Goal: Task Accomplishment & Management: Manage account settings

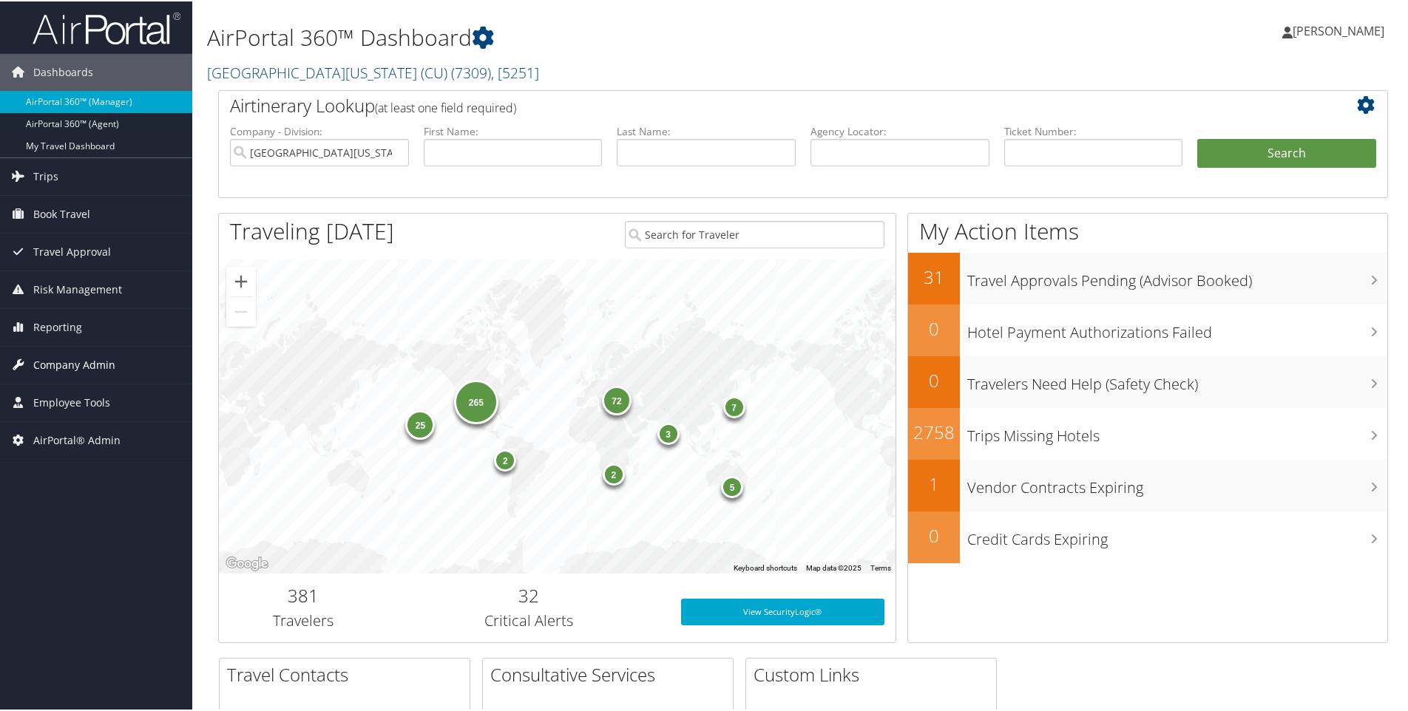
click at [60, 366] on span "Company Admin" at bounding box center [74, 363] width 82 height 37
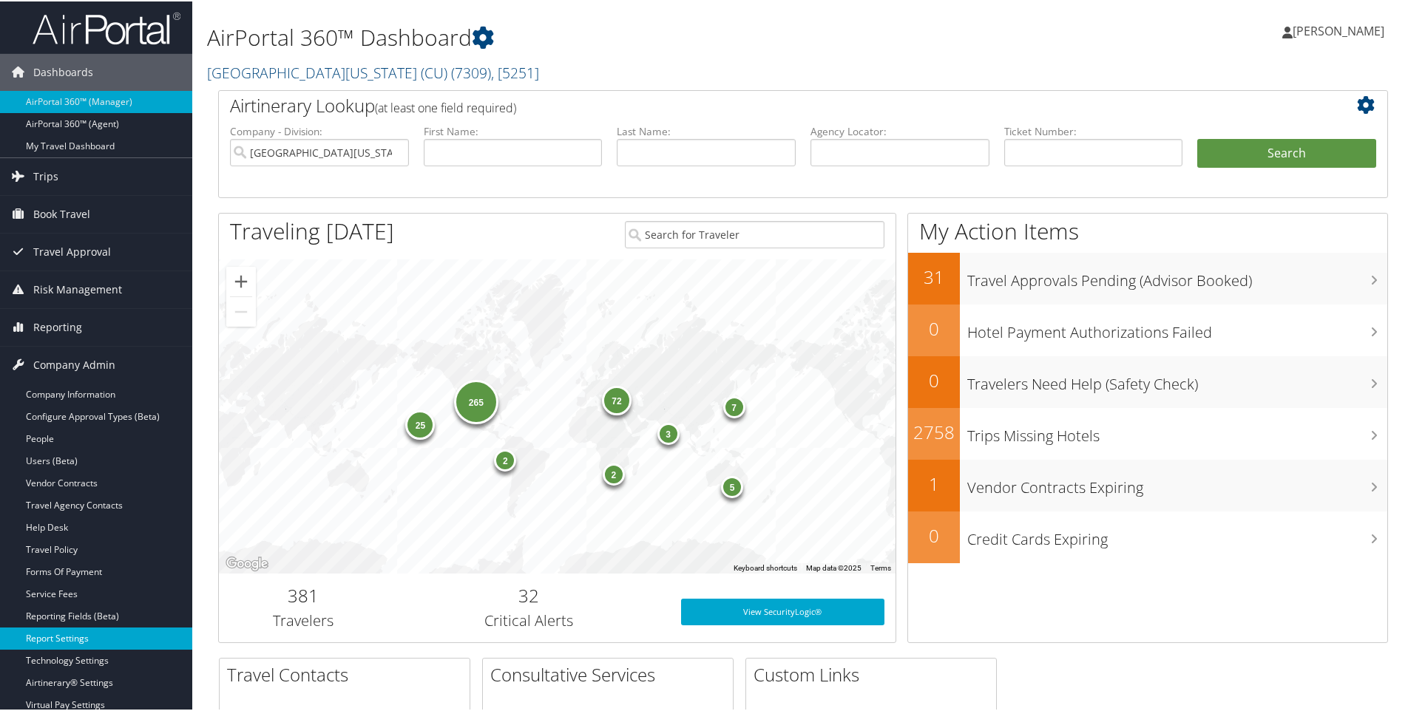
click at [45, 635] on link "Report Settings" at bounding box center [96, 637] width 192 height 22
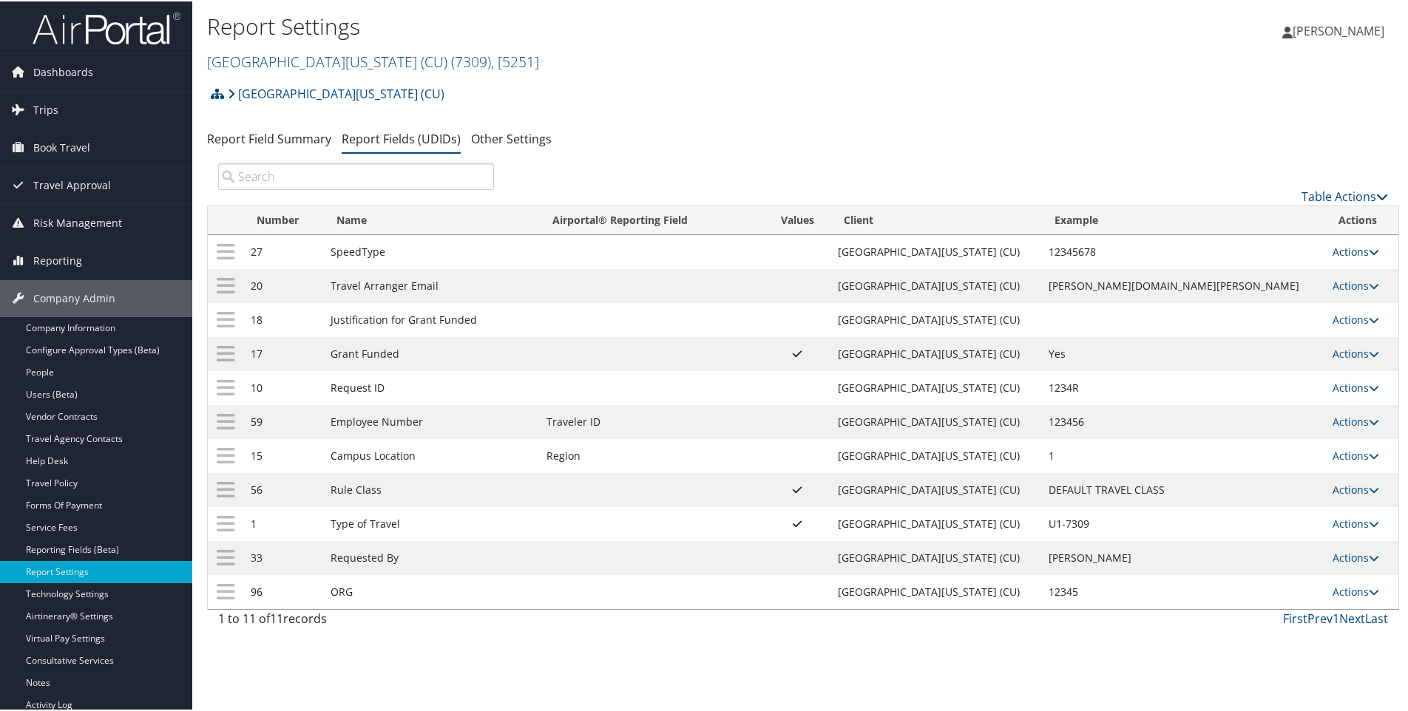
click at [1333, 251] on link "Actions" at bounding box center [1356, 250] width 47 height 14
click at [1231, 324] on link "Edit" at bounding box center [1283, 323] width 160 height 25
select select "2"
select select "both"
select select "trip"
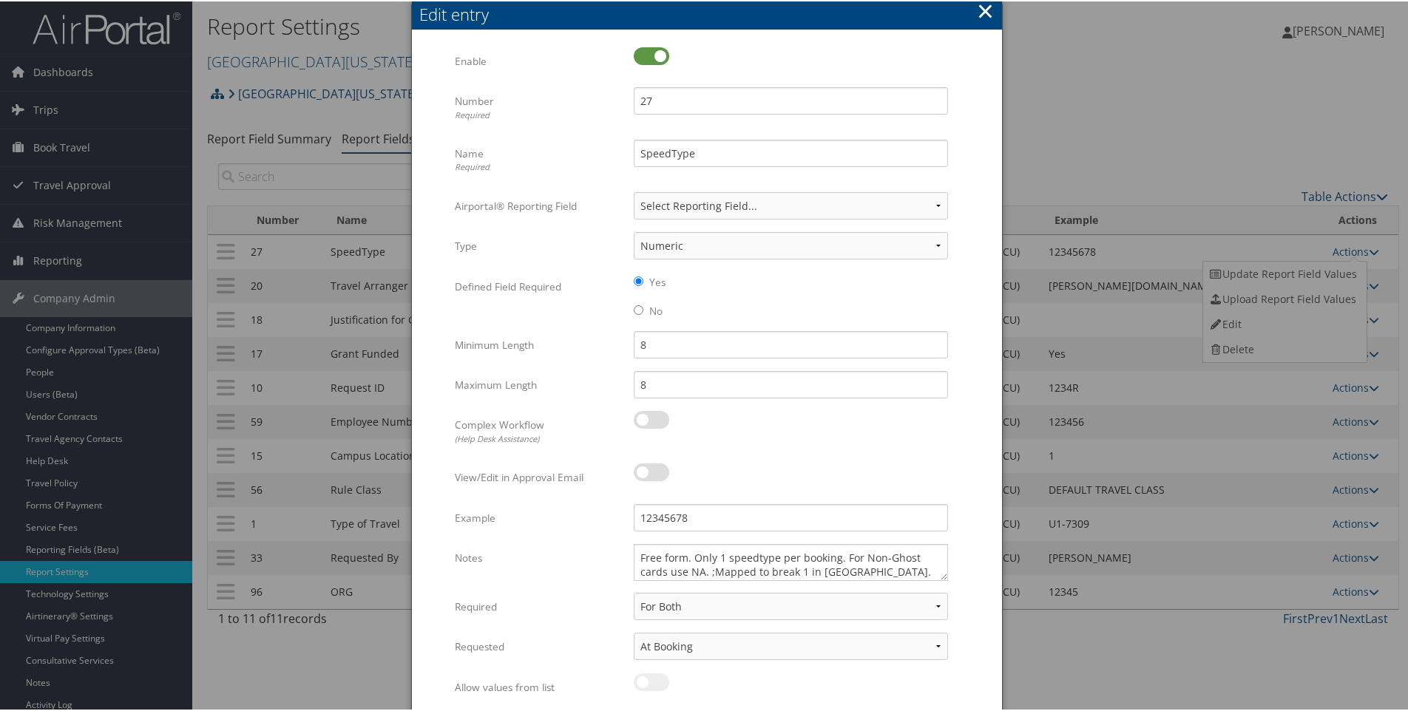
click at [984, 8] on button "×" at bounding box center [985, 10] width 17 height 30
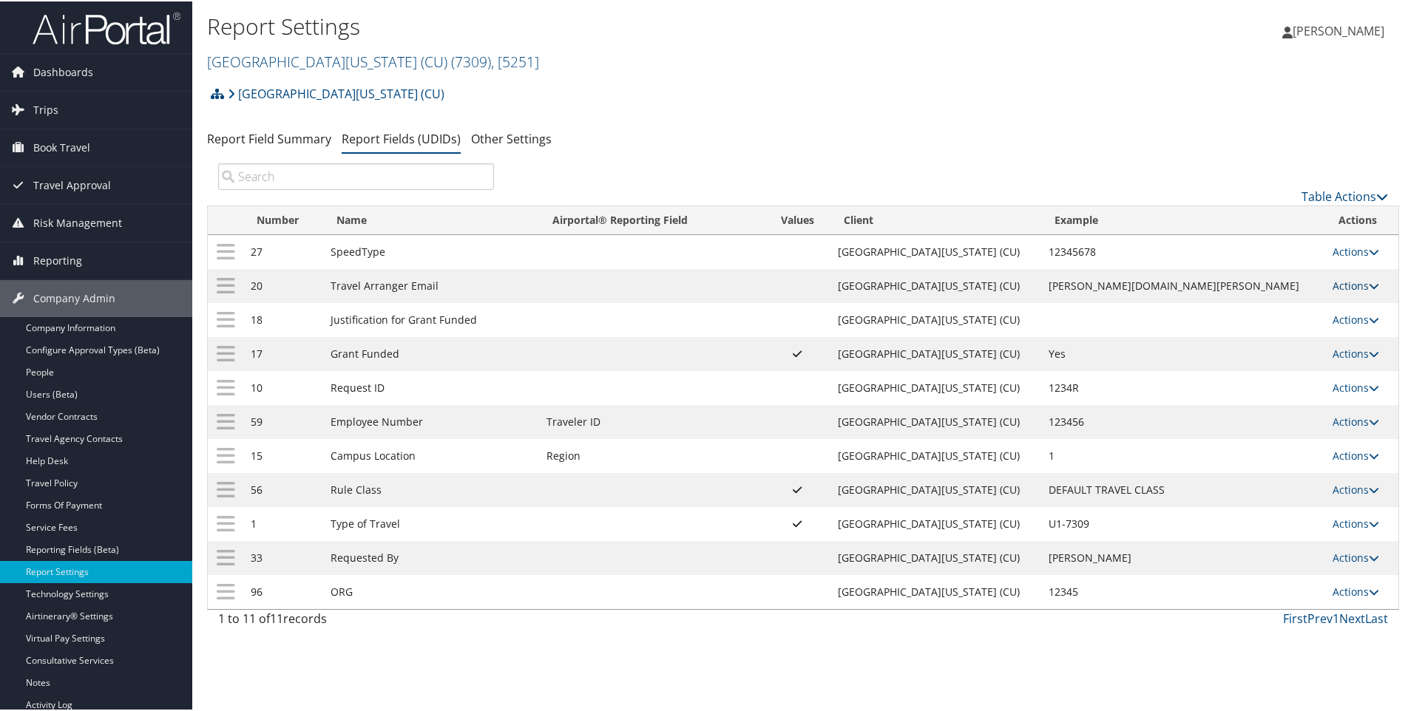
click at [1333, 284] on link "Actions" at bounding box center [1356, 284] width 47 height 14
click at [1240, 361] on link "Edit" at bounding box center [1283, 357] width 160 height 25
select select "both"
select select "trip"
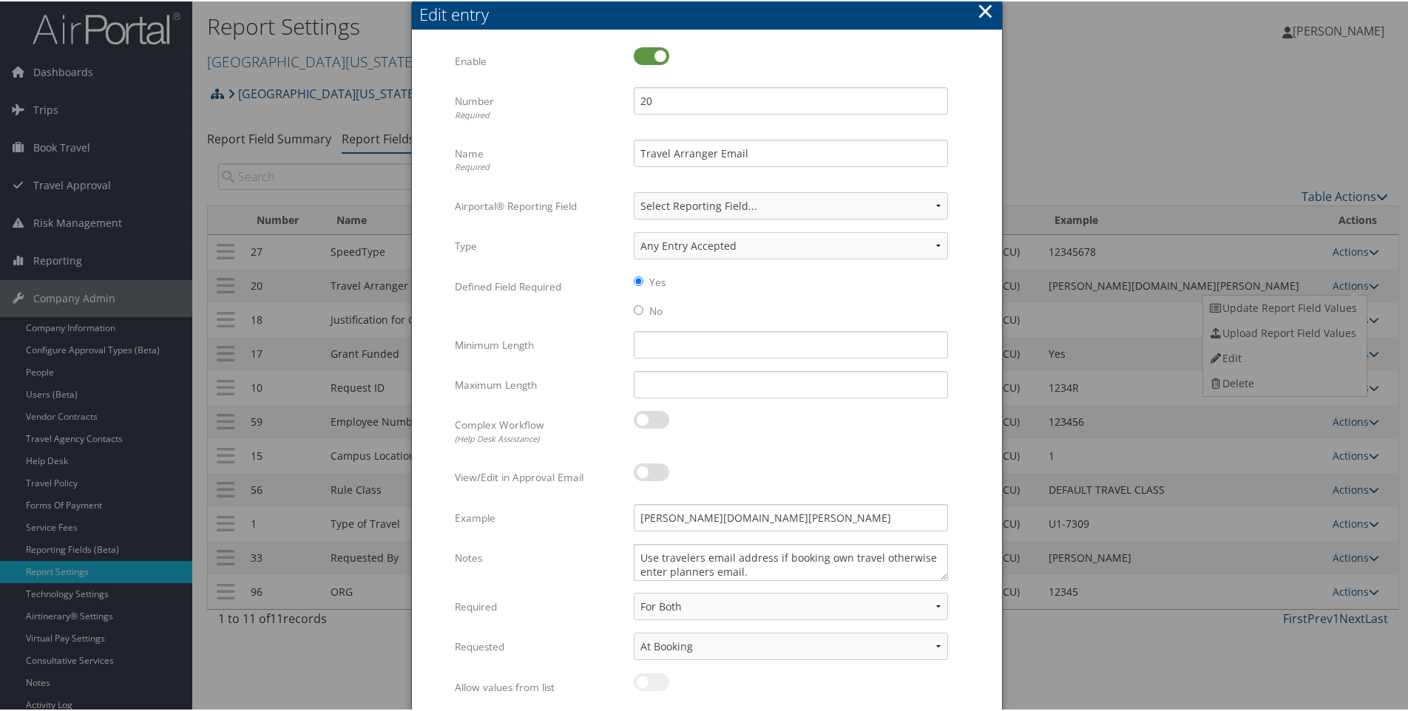
click at [986, 10] on button "×" at bounding box center [985, 10] width 17 height 30
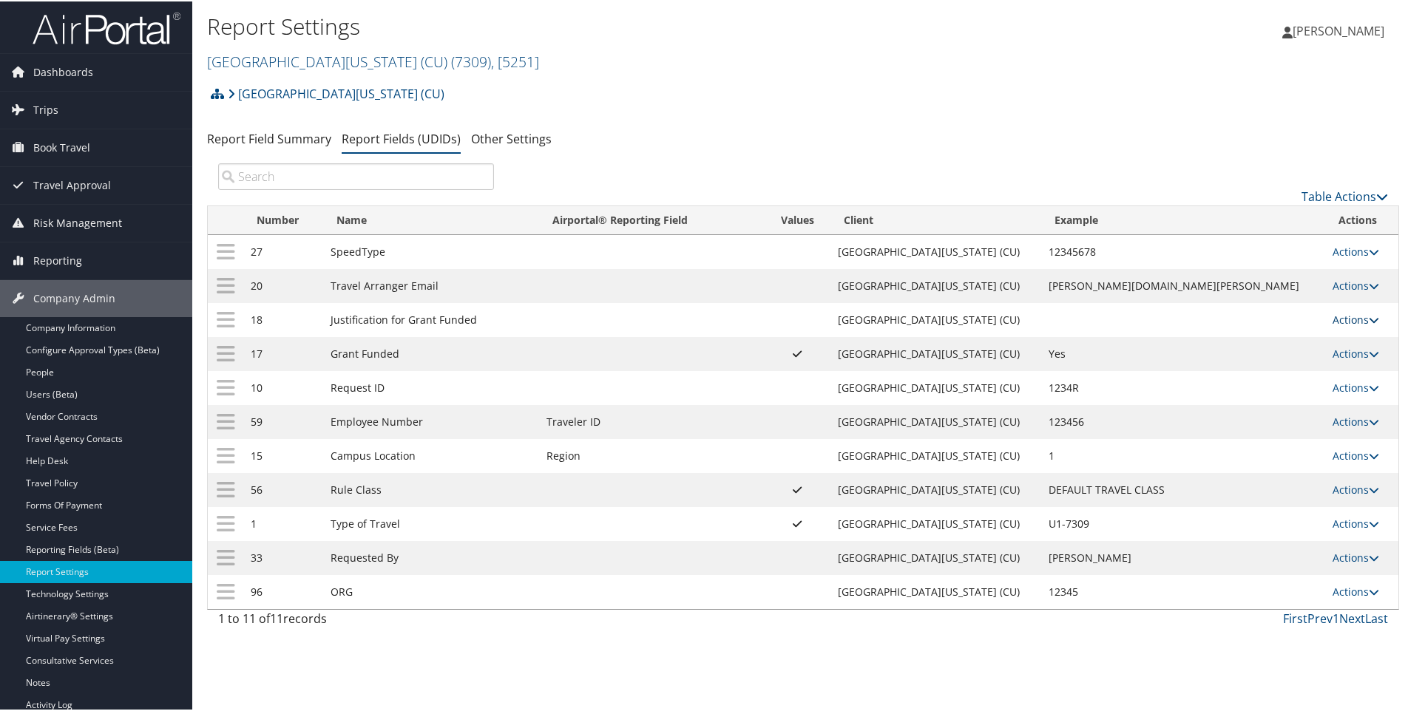
click at [1334, 324] on link "Actions" at bounding box center [1356, 318] width 47 height 14
click at [1038, 107] on div "University of Colorado (CU) Account Structure University of Colorado (CU) (7309…" at bounding box center [803, 98] width 1192 height 40
click at [1333, 385] on link "Actions" at bounding box center [1356, 386] width 47 height 14
click at [1231, 456] on link "Edit" at bounding box center [1283, 459] width 160 height 25
select select "1"
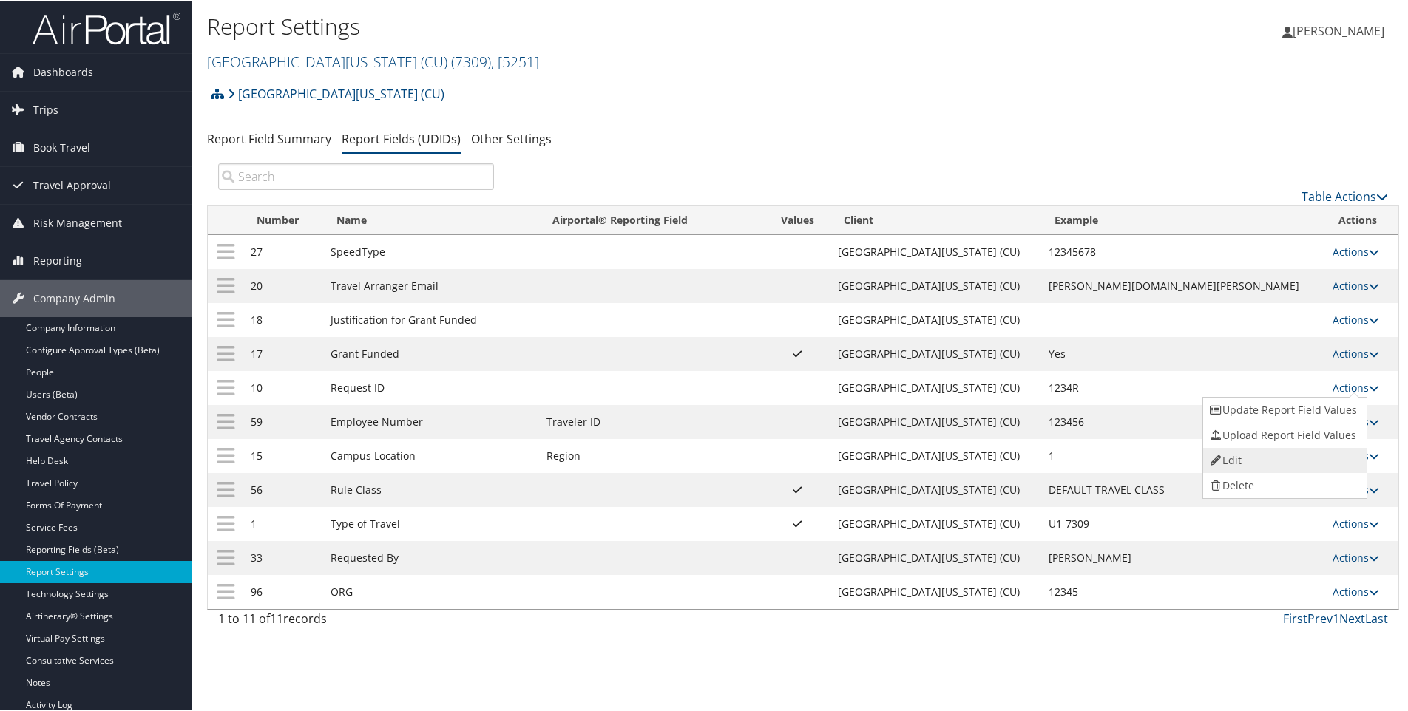
select select "both"
select select "trip"
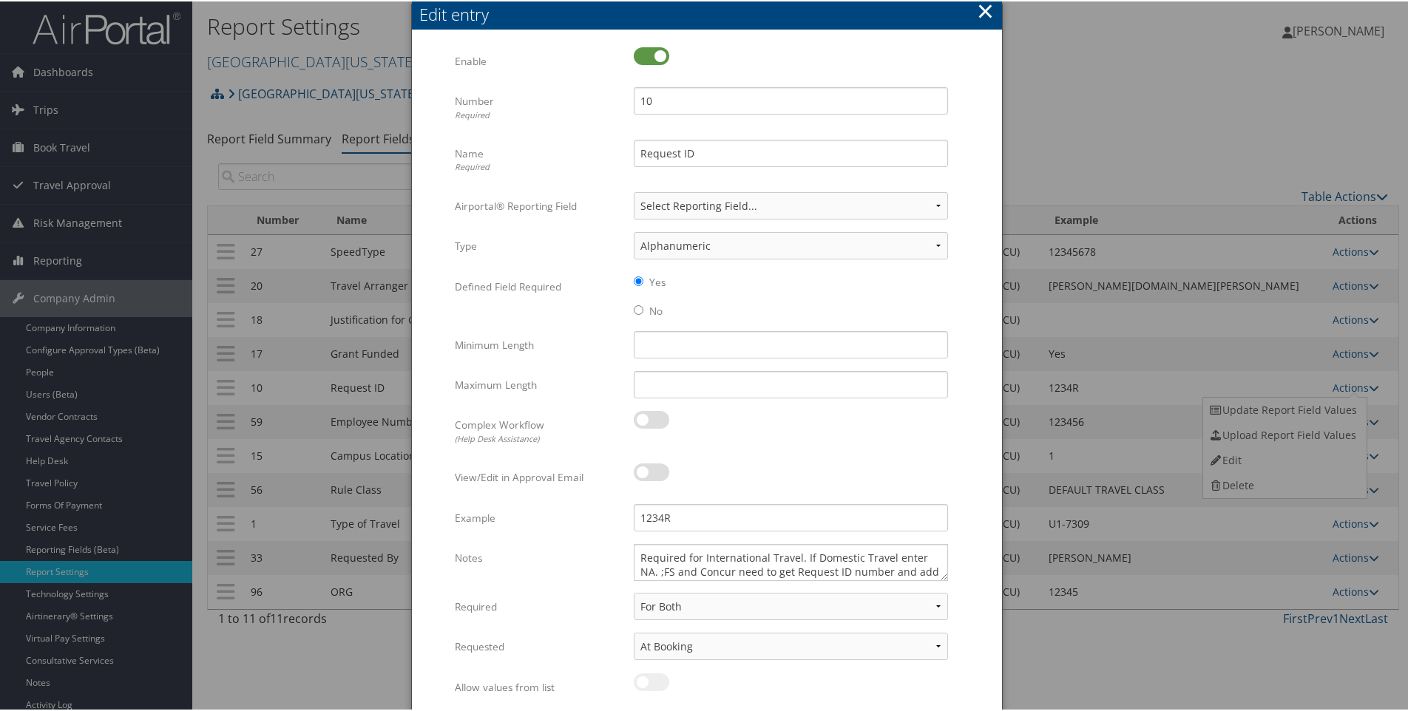
click at [982, 8] on button "×" at bounding box center [985, 10] width 17 height 30
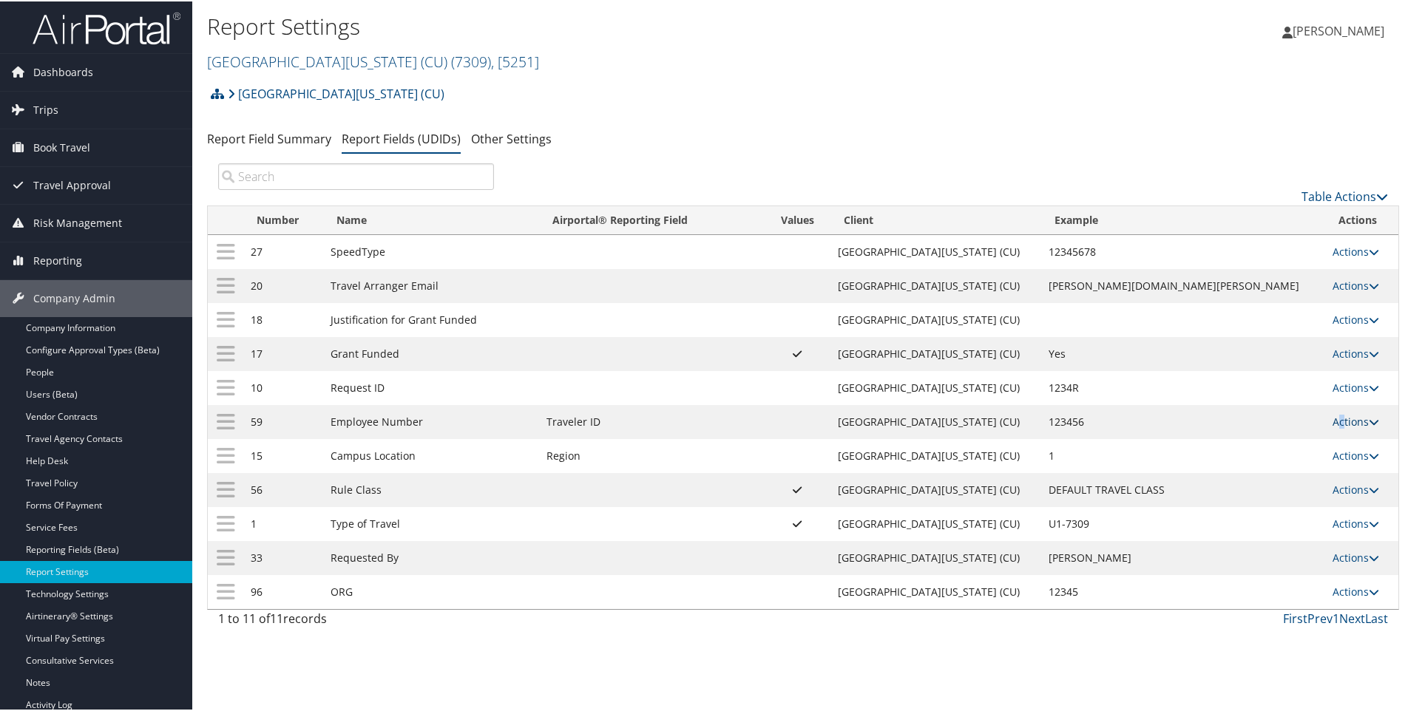
click at [1333, 420] on link "Actions" at bounding box center [1356, 420] width 47 height 14
drag, startPoint x: 1327, startPoint y: 420, endPoint x: 1235, endPoint y: 495, distance: 118.7
click at [1235, 495] on link "Edit" at bounding box center [1283, 493] width 160 height 25
select select "9"
select select "both"
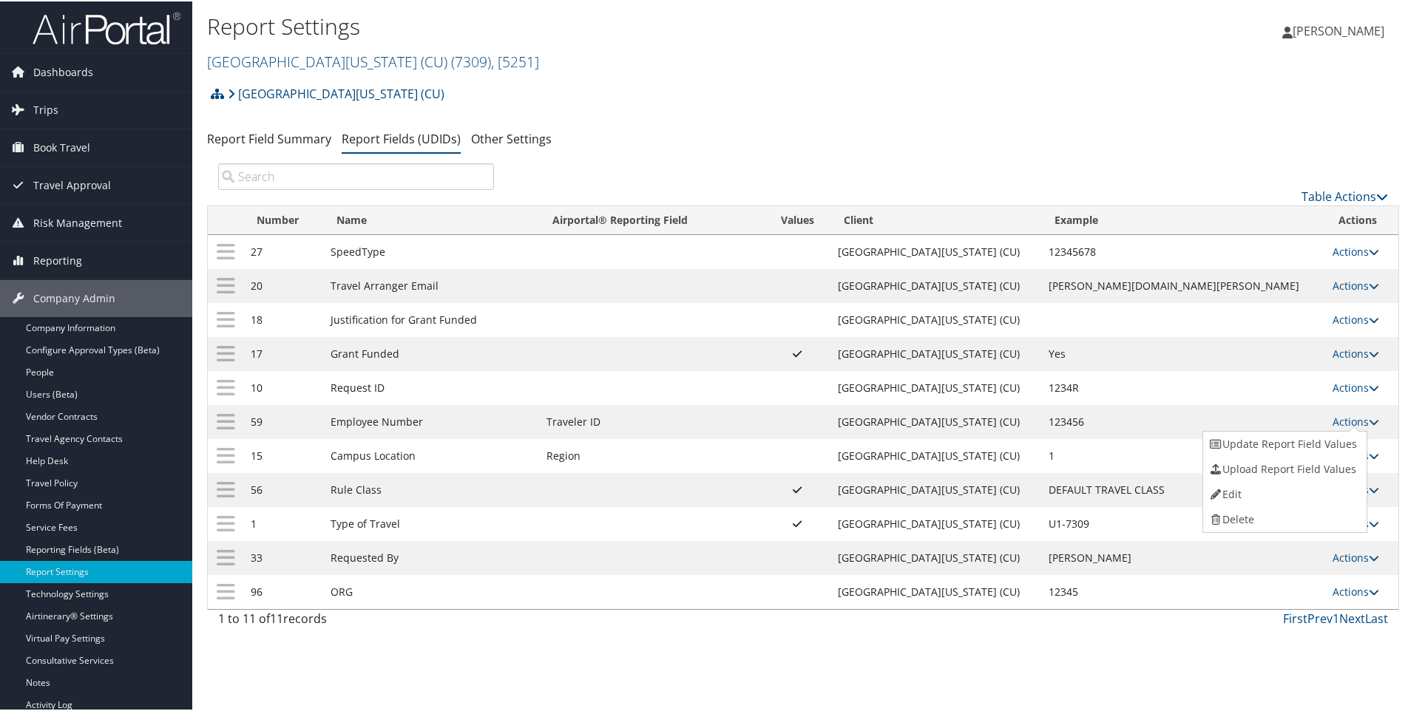
select select "profiled"
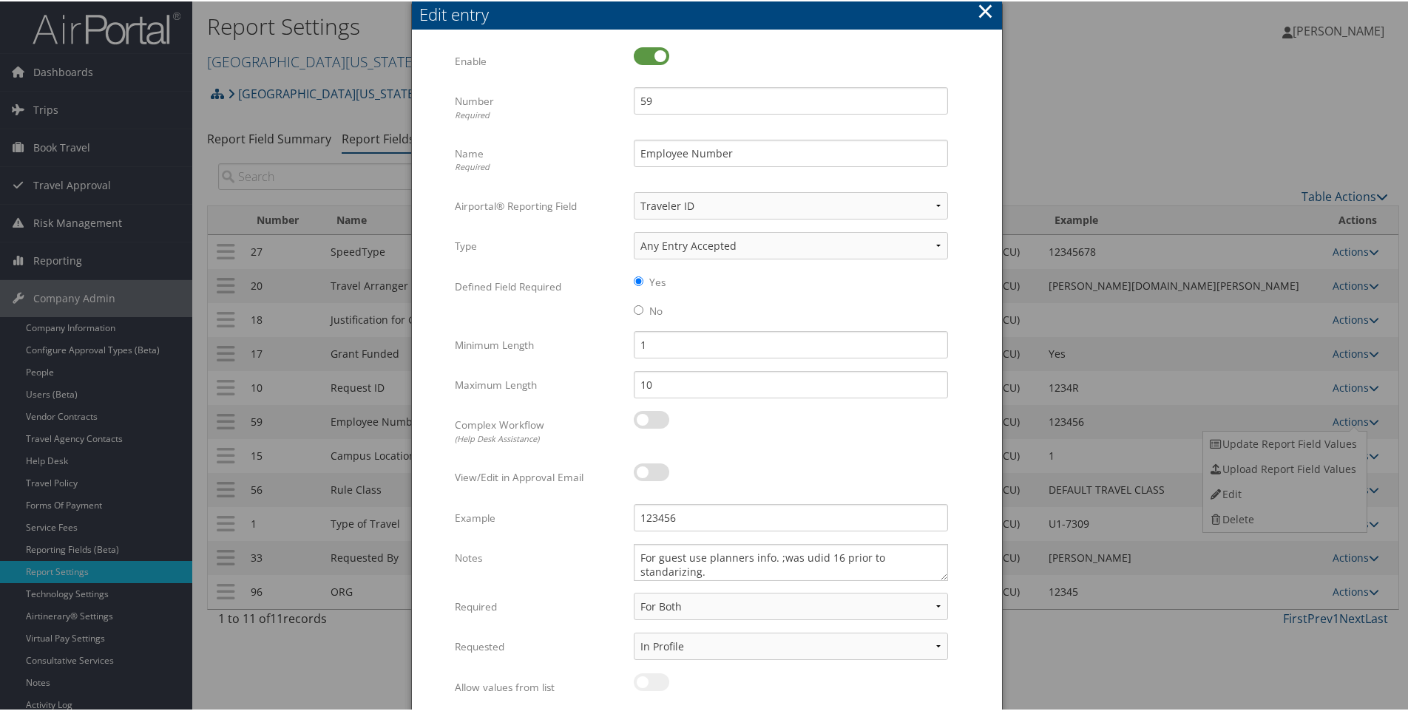
click at [987, 10] on button "×" at bounding box center [985, 10] width 17 height 30
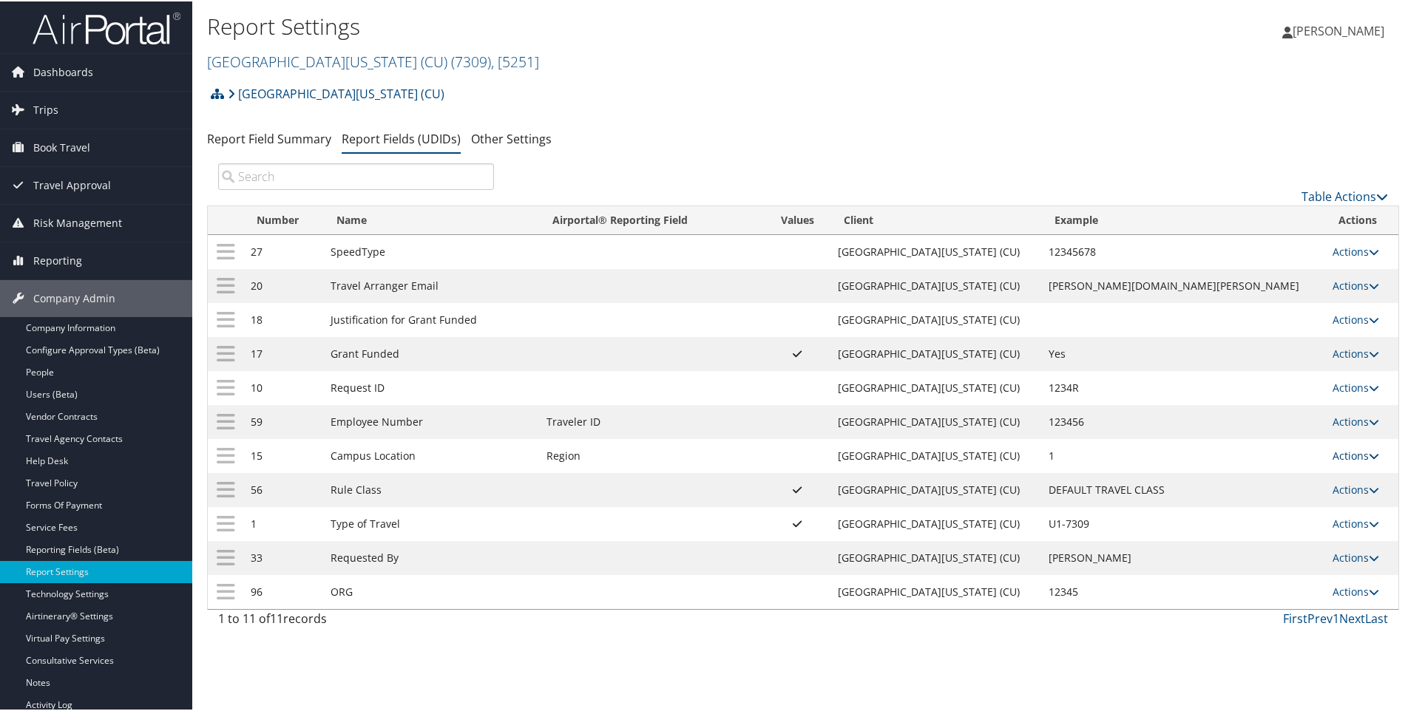
click at [1333, 454] on link "Actions" at bounding box center [1356, 454] width 47 height 14
click at [1231, 524] on link "Edit" at bounding box center [1283, 527] width 160 height 25
select select "7"
select select "both"
select select "profiled"
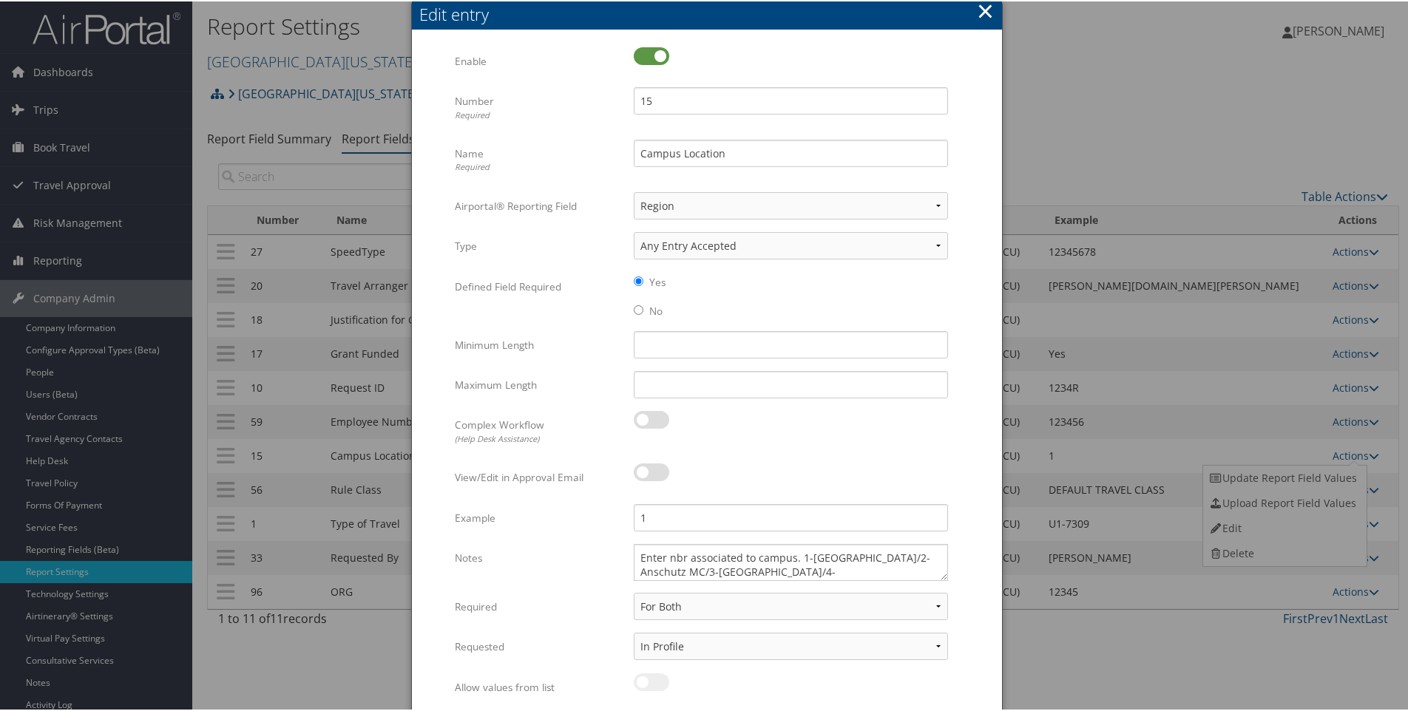
click at [981, 8] on button "×" at bounding box center [985, 10] width 17 height 30
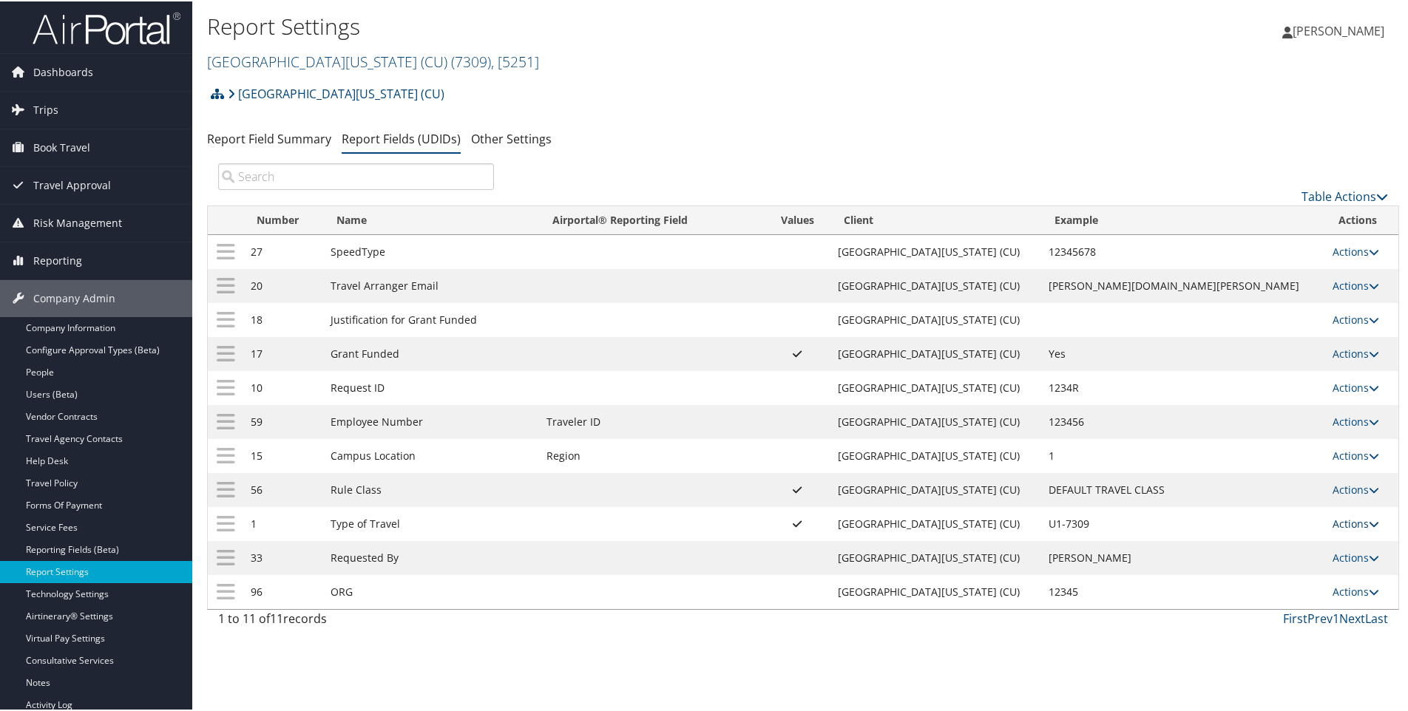
click at [1337, 519] on link "Actions" at bounding box center [1356, 522] width 47 height 14
click at [1226, 599] on link "Edit" at bounding box center [1283, 595] width 160 height 25
select select "both"
select select "trip"
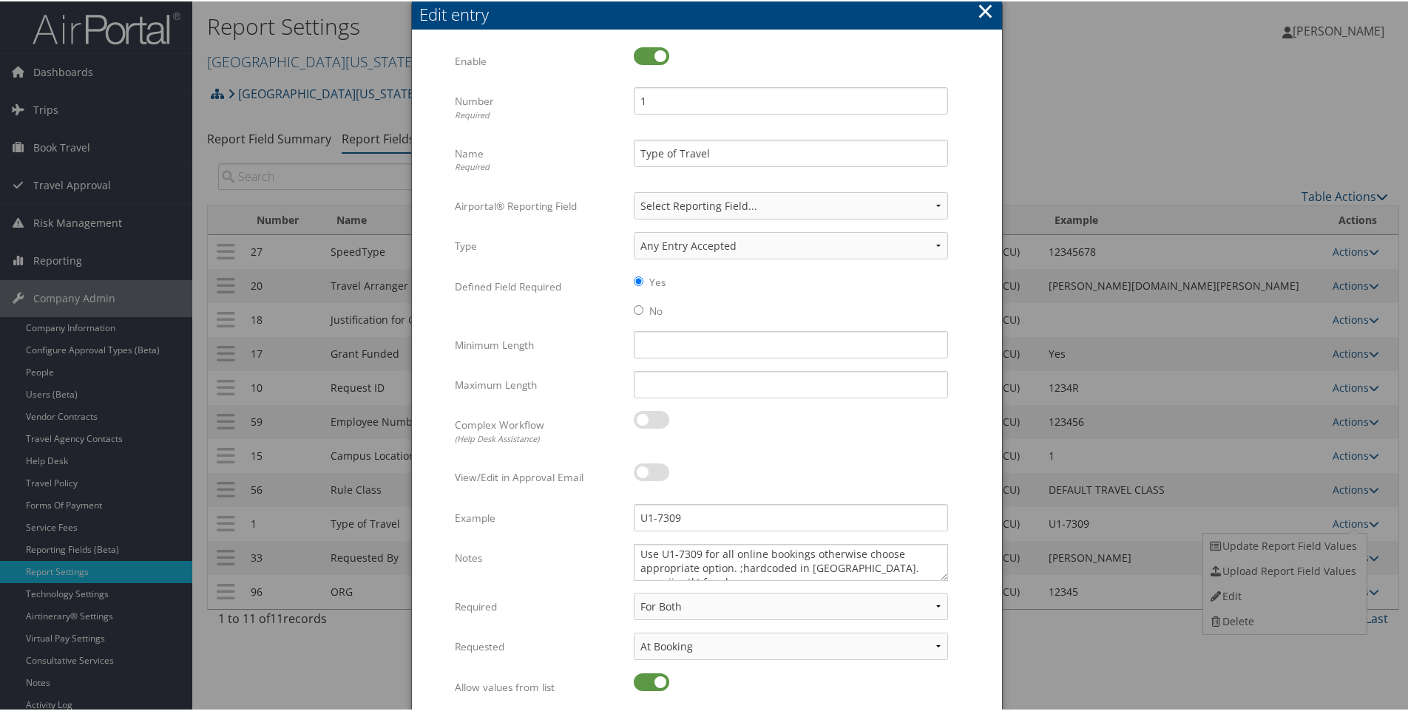
scroll to position [4, 0]
click at [983, 13] on button "×" at bounding box center [985, 10] width 17 height 30
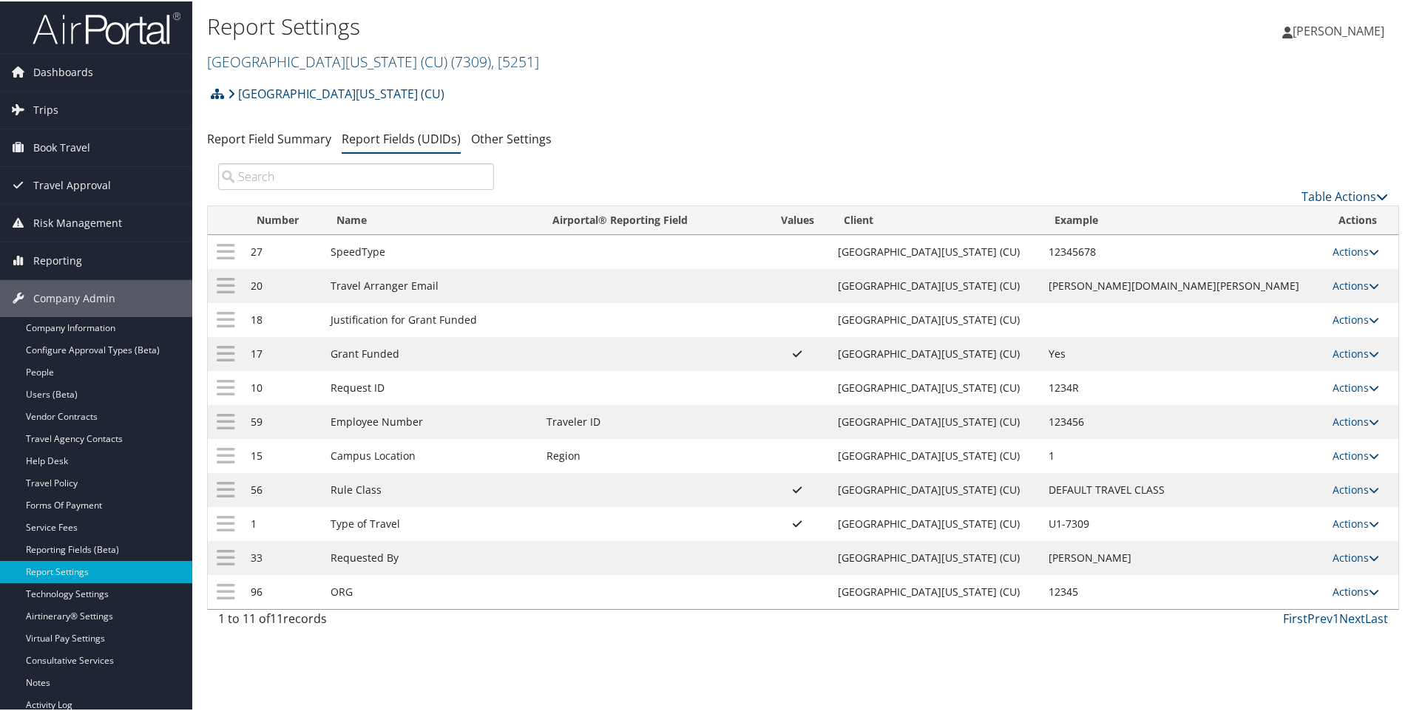
click at [1333, 594] on link "Actions" at bounding box center [1356, 590] width 47 height 14
click at [1225, 666] on link "Edit" at bounding box center [1283, 663] width 160 height 25
select select "both"
select select "profiled"
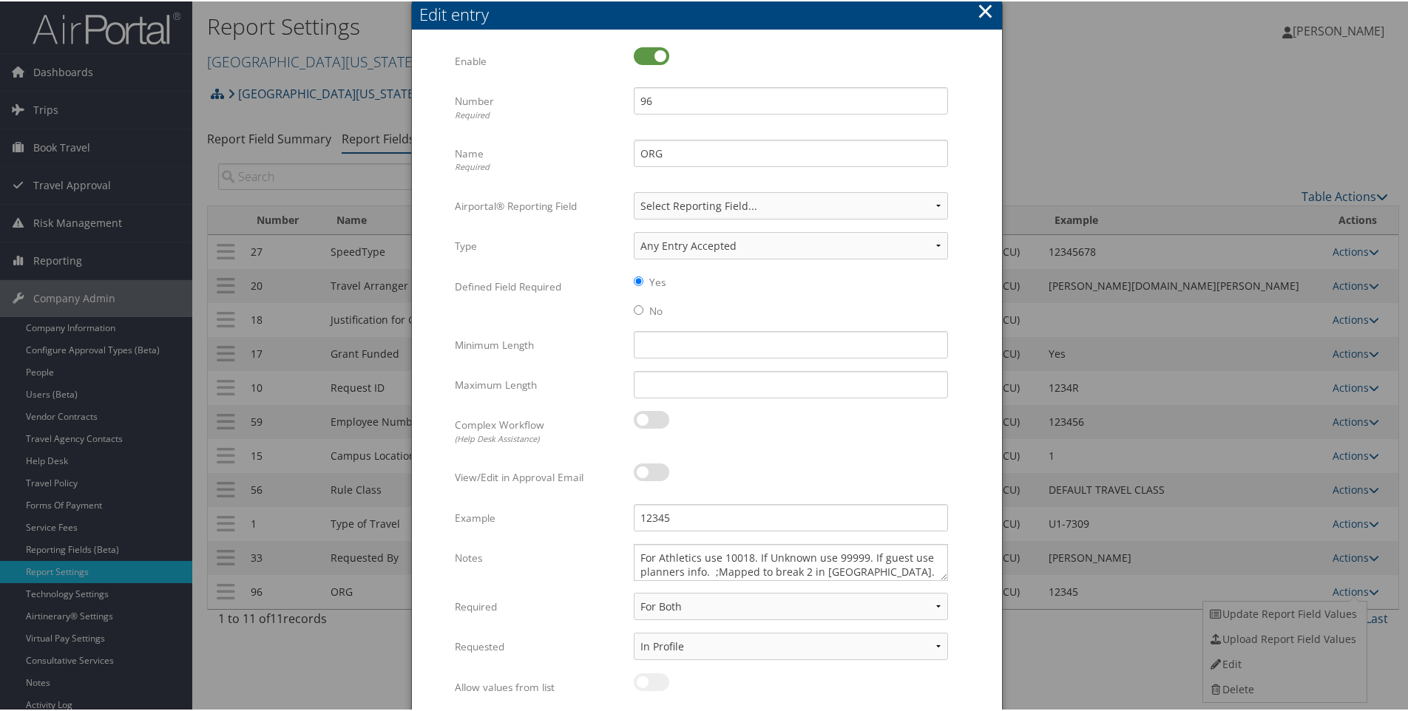
click at [981, 13] on button "×" at bounding box center [985, 10] width 17 height 30
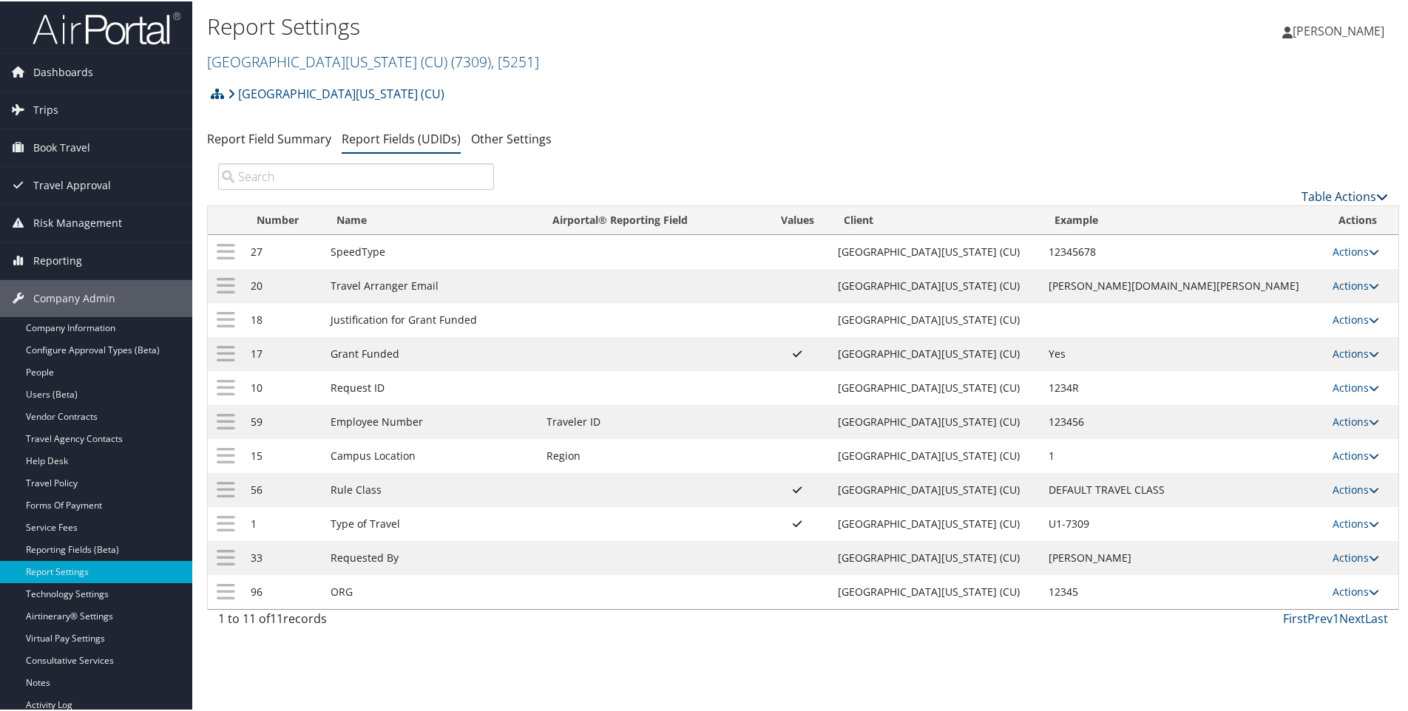
click at [1319, 199] on link "Table Actions" at bounding box center [1345, 195] width 87 height 16
click at [1243, 270] on link "Page Length" at bounding box center [1295, 268] width 194 height 25
click at [431, 678] on div at bounding box center [707, 355] width 1414 height 711
click at [1333, 391] on link "Actions" at bounding box center [1356, 386] width 47 height 14
click at [1230, 456] on link "Edit" at bounding box center [1283, 459] width 160 height 25
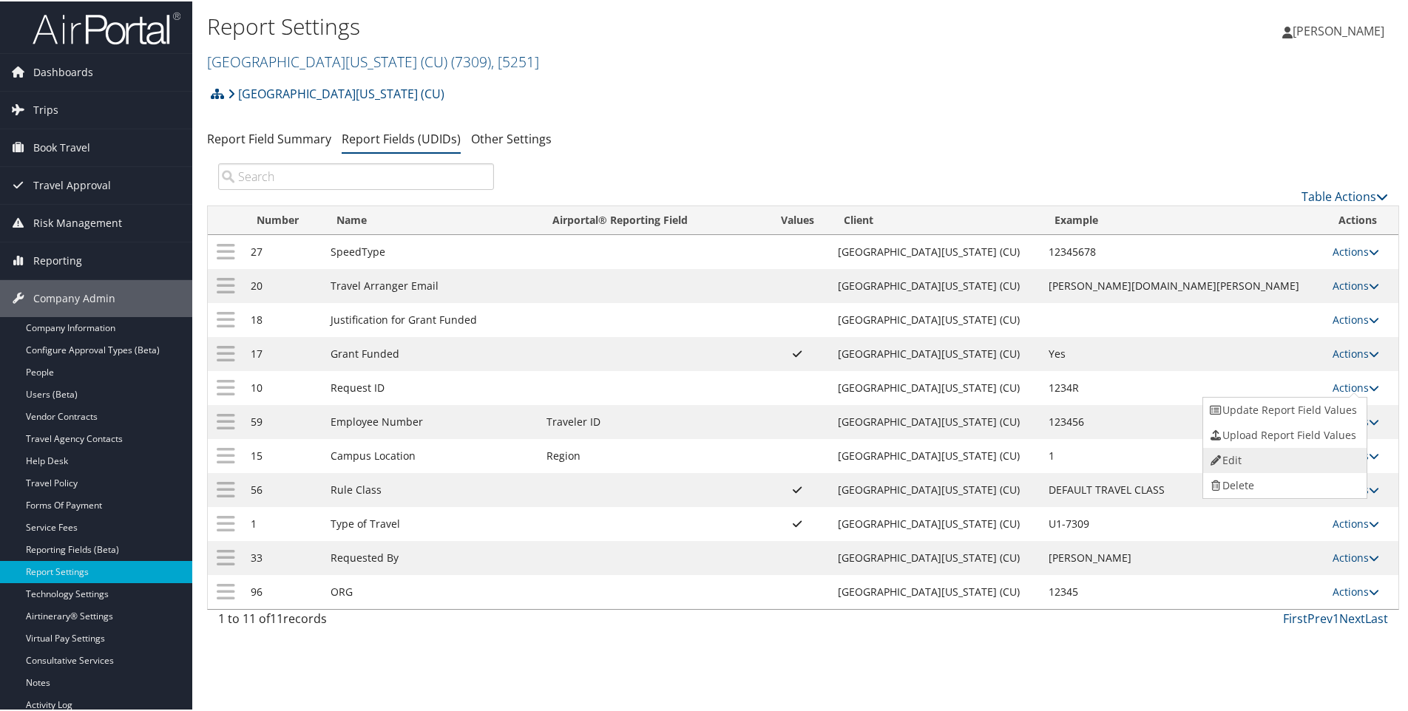
select select "1"
select select "both"
select select "trip"
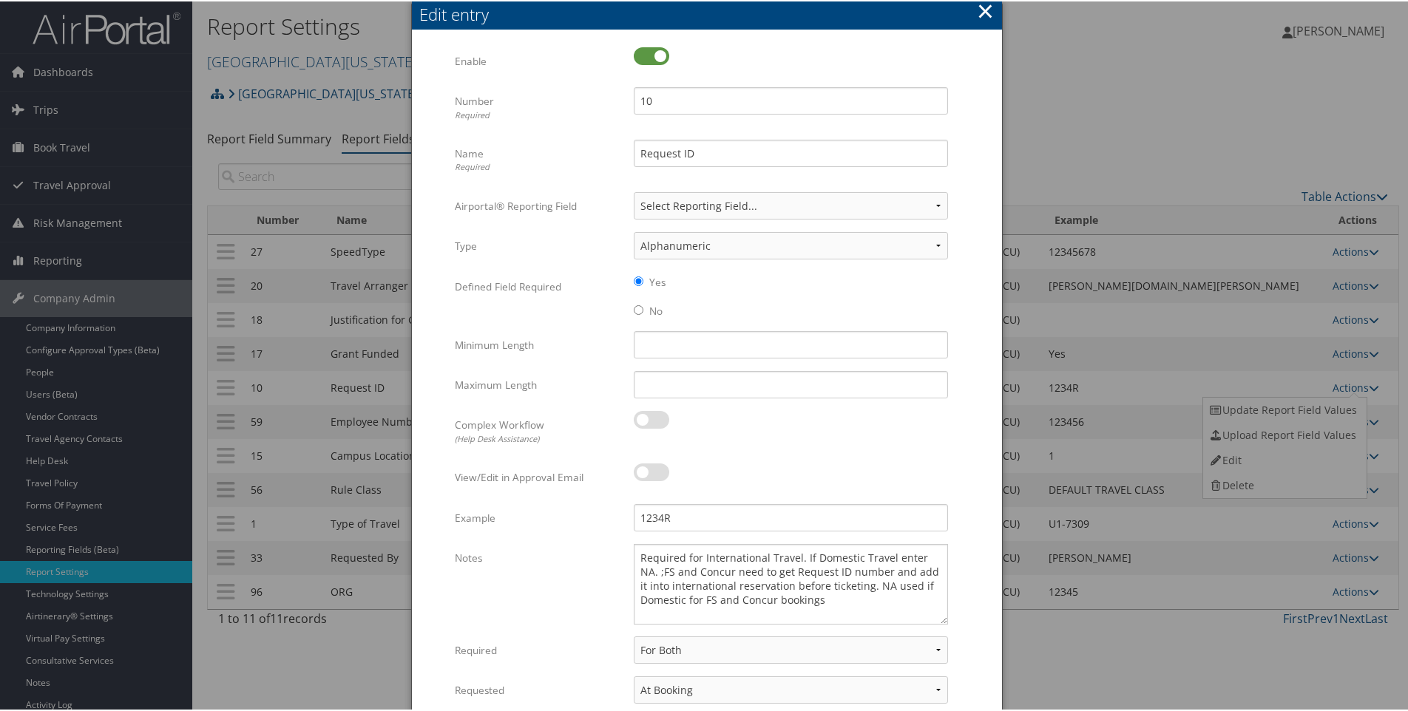
drag, startPoint x: 942, startPoint y: 574, endPoint x: 950, endPoint y: 618, distance: 44.4
click at [950, 618] on div "Required for International Travel. If Domestic Travel enter NA. ;FS and Concur …" at bounding box center [791, 589] width 336 height 92
click at [981, 10] on button "×" at bounding box center [985, 10] width 17 height 30
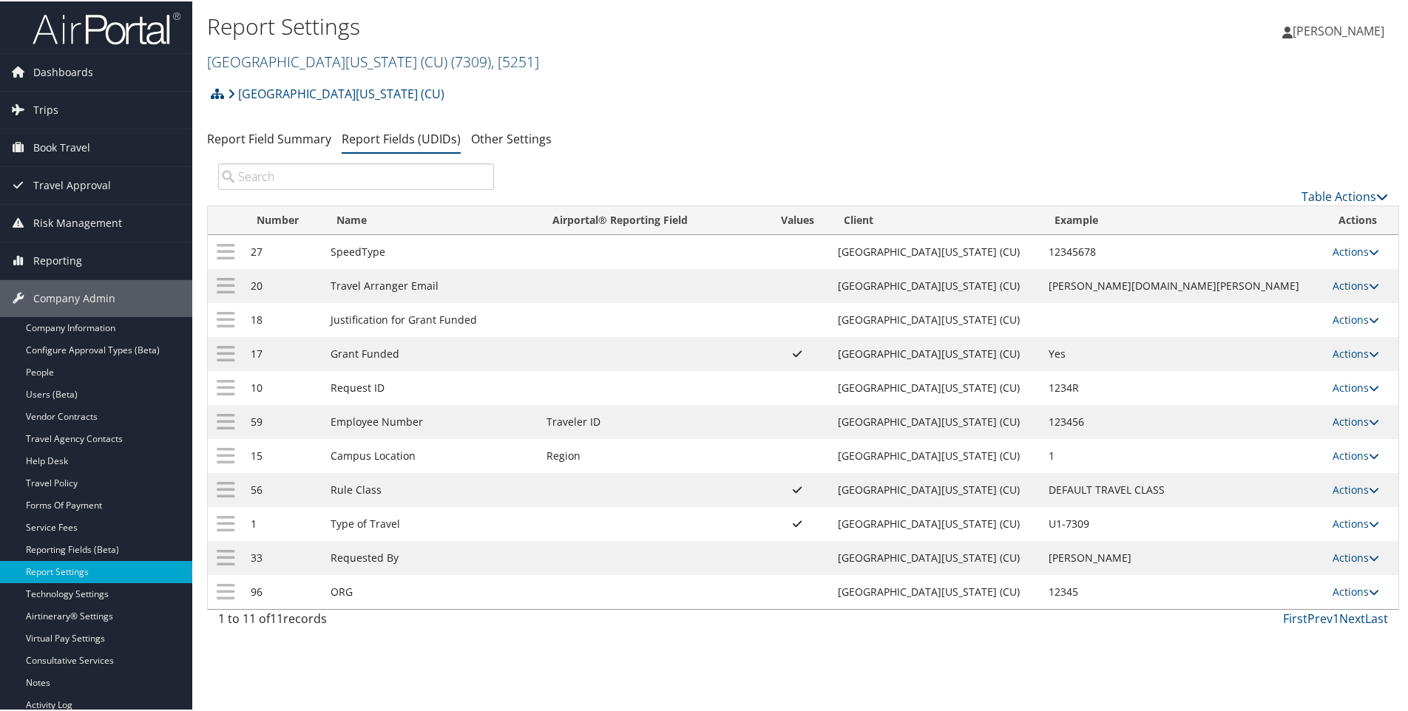
click at [274, 57] on link "[GEOGRAPHIC_DATA][US_STATE] (CU) ( 7309 ) , [ 5251 ]" at bounding box center [373, 60] width 332 height 20
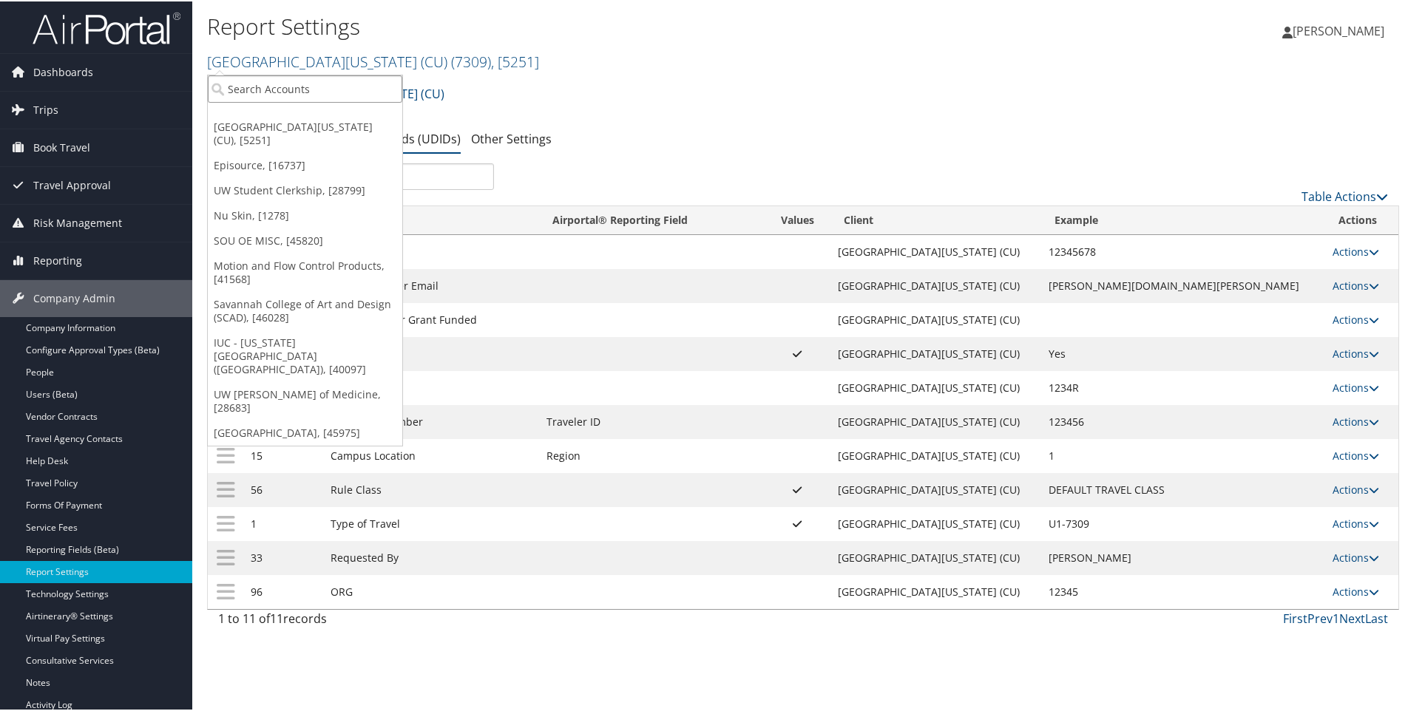
click at [250, 90] on input "search" at bounding box center [305, 87] width 194 height 27
type input "state of co"
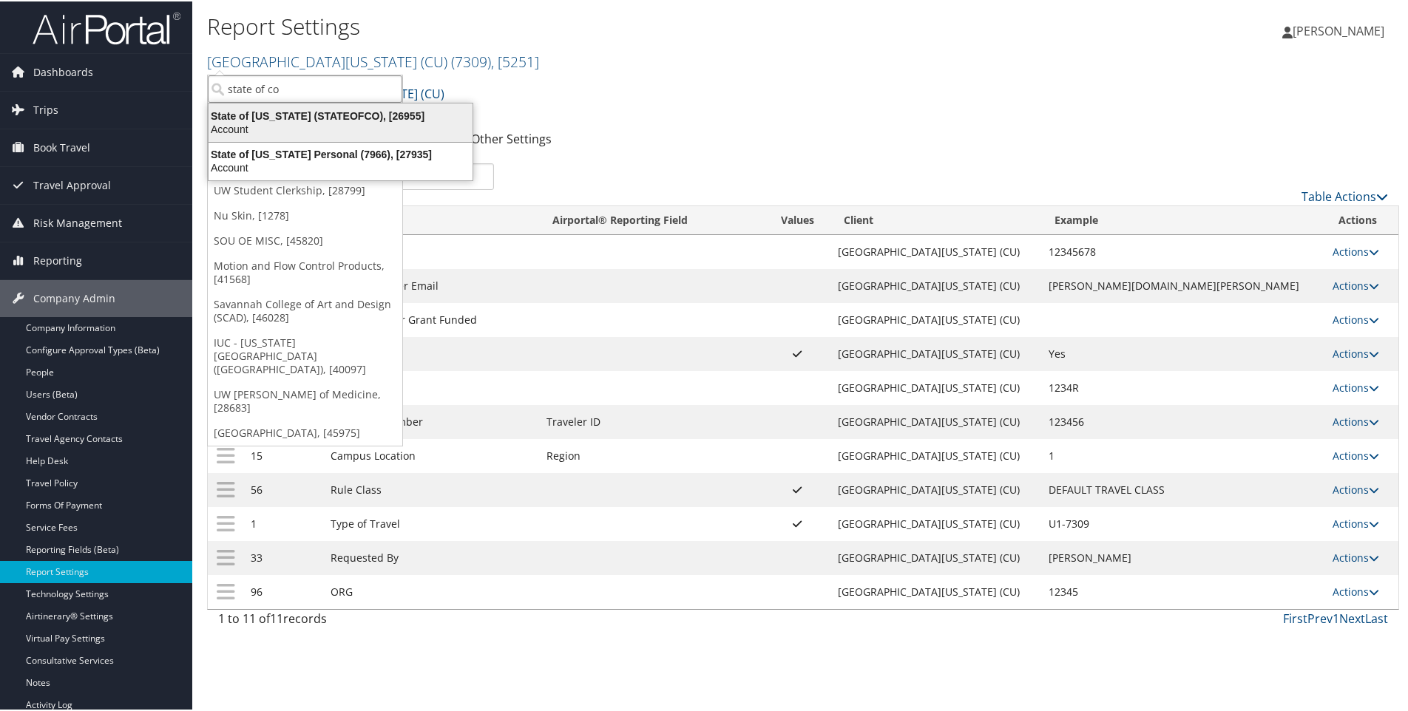
click at [317, 120] on div "State of Colorado (STATEOFCO), [26955]" at bounding box center [341, 114] width 282 height 13
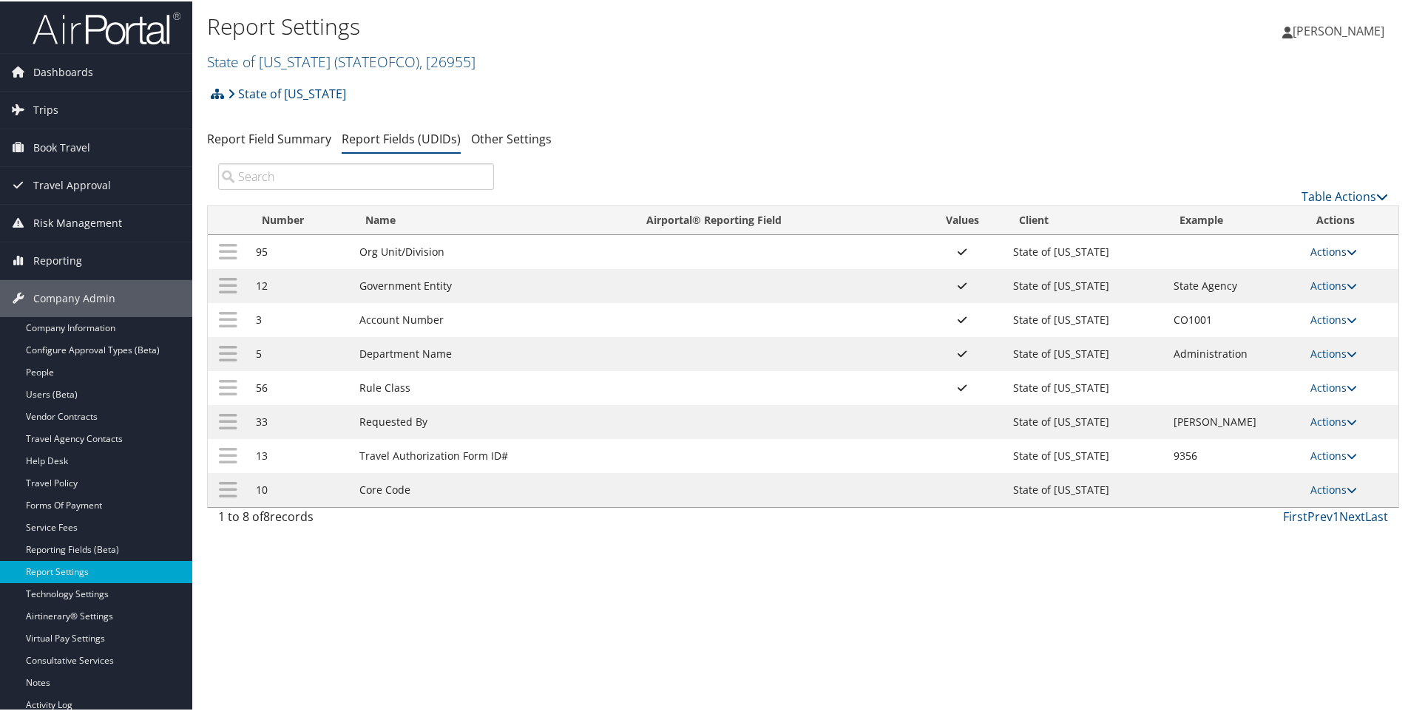
click at [1327, 248] on link "Actions" at bounding box center [1333, 250] width 47 height 14
click at [1315, 252] on link "Actions" at bounding box center [1333, 250] width 47 height 14
click at [1319, 253] on link "Actions" at bounding box center [1333, 250] width 47 height 14
click at [1247, 271] on link "Update Report Field Values" at bounding box center [1271, 272] width 160 height 25
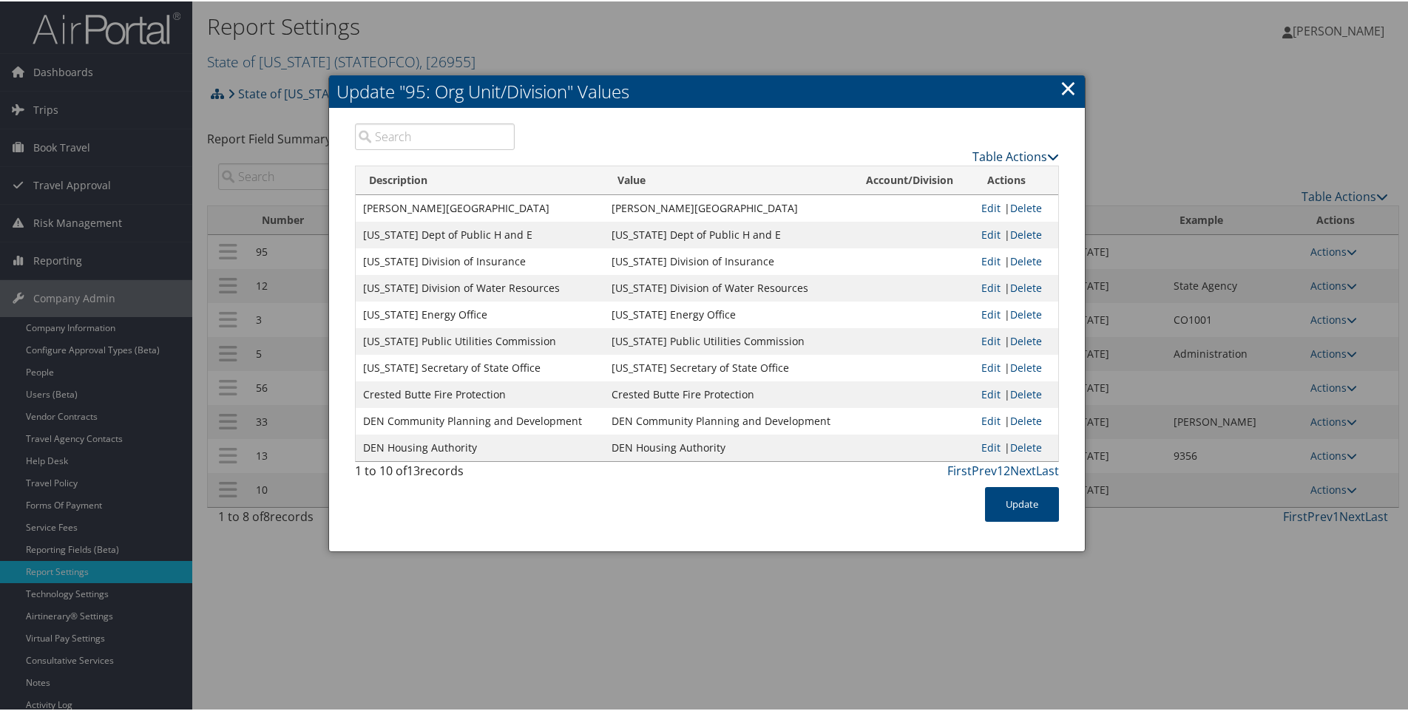
click at [1005, 159] on link "Table Actions" at bounding box center [1015, 155] width 87 height 16
click at [901, 223] on link "Page Length" at bounding box center [958, 228] width 194 height 25
click at [867, 202] on link "25" at bounding box center [958, 204] width 194 height 25
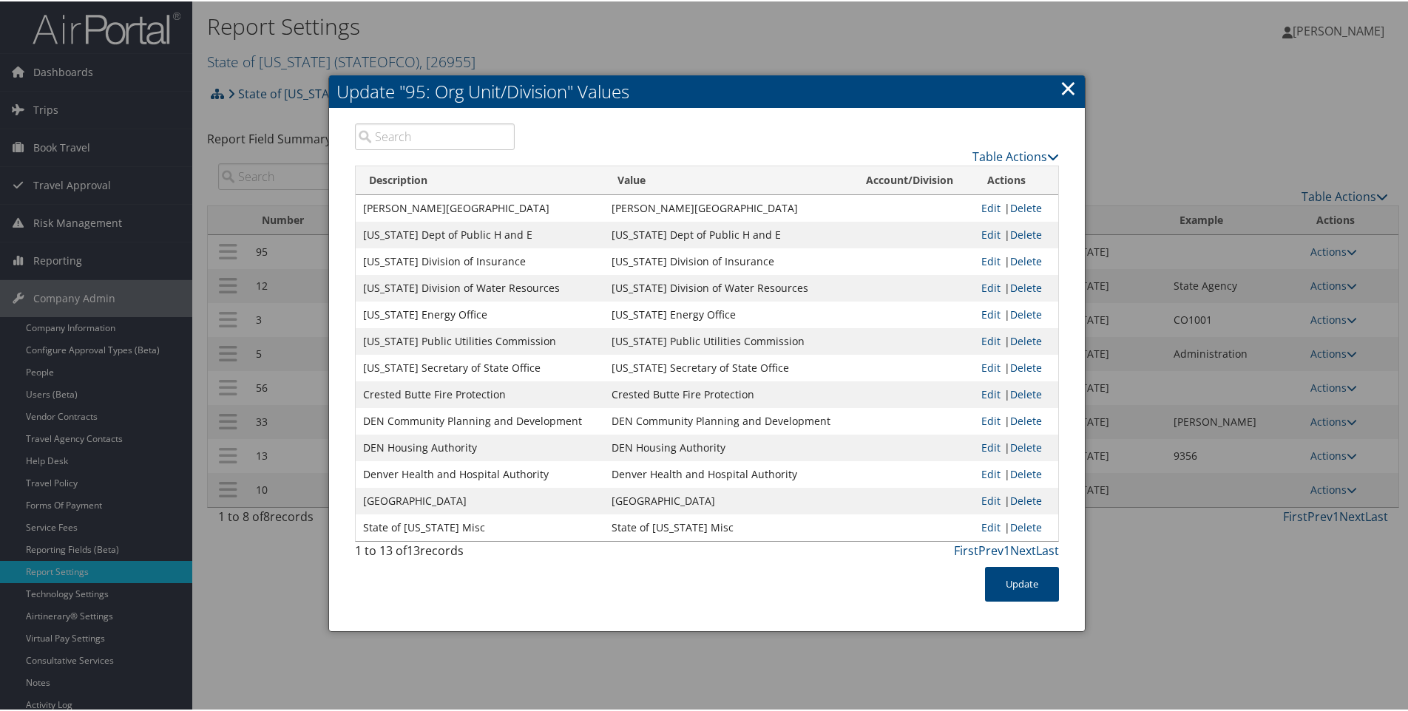
click at [604, 206] on td "Adams State University" at bounding box center [728, 207] width 248 height 27
drag, startPoint x: 606, startPoint y: 208, endPoint x: 718, endPoint y: 203, distance: 112.5
click at [718, 203] on td "Adams State University" at bounding box center [728, 207] width 248 height 27
copy td "Adams State University"
drag, startPoint x: 605, startPoint y: 232, endPoint x: 762, endPoint y: 237, distance: 157.6
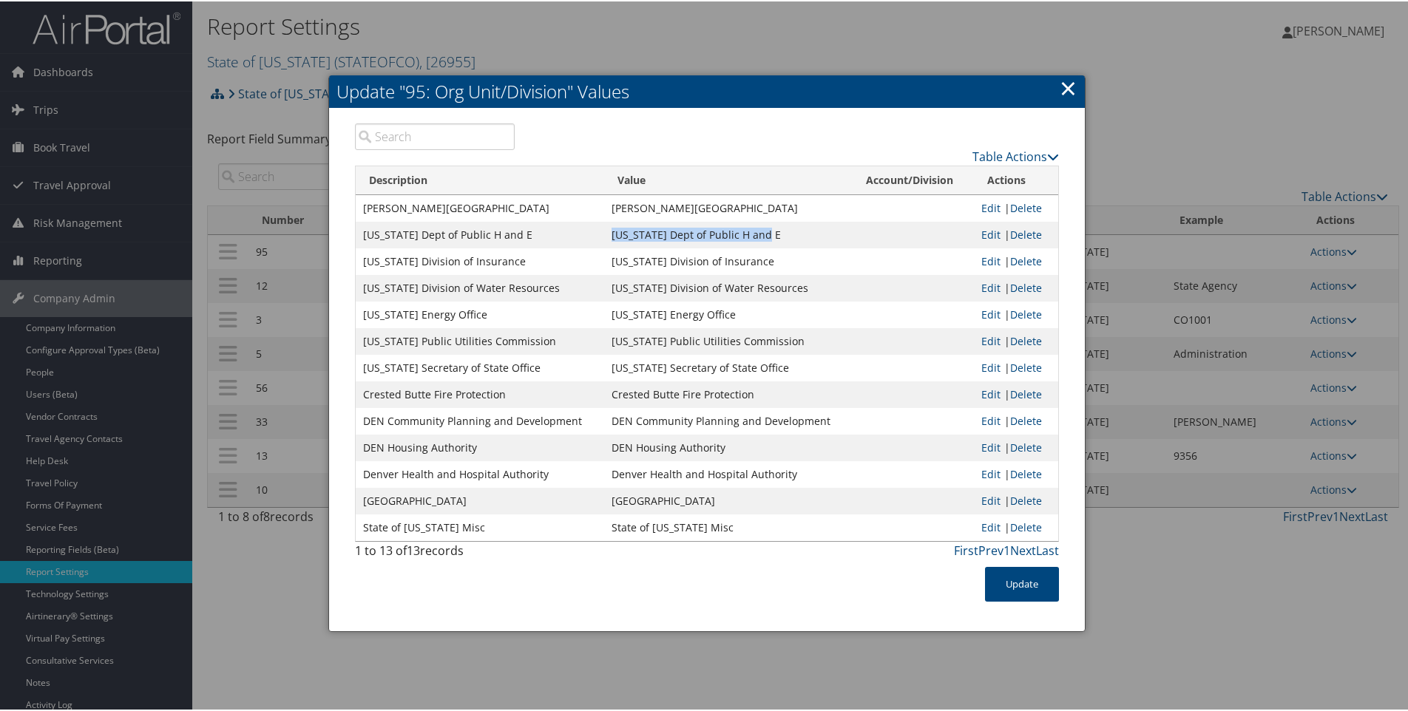
click at [762, 237] on td "Colorado Dept of Public H and E" at bounding box center [728, 233] width 248 height 27
copy td "Colorado Dept of Public H and E"
drag, startPoint x: 609, startPoint y: 260, endPoint x: 758, endPoint y: 258, distance: 149.4
click at [758, 258] on td "Colorado Division of Insurance" at bounding box center [728, 260] width 248 height 27
copy td "Colorado Division of Insurance"
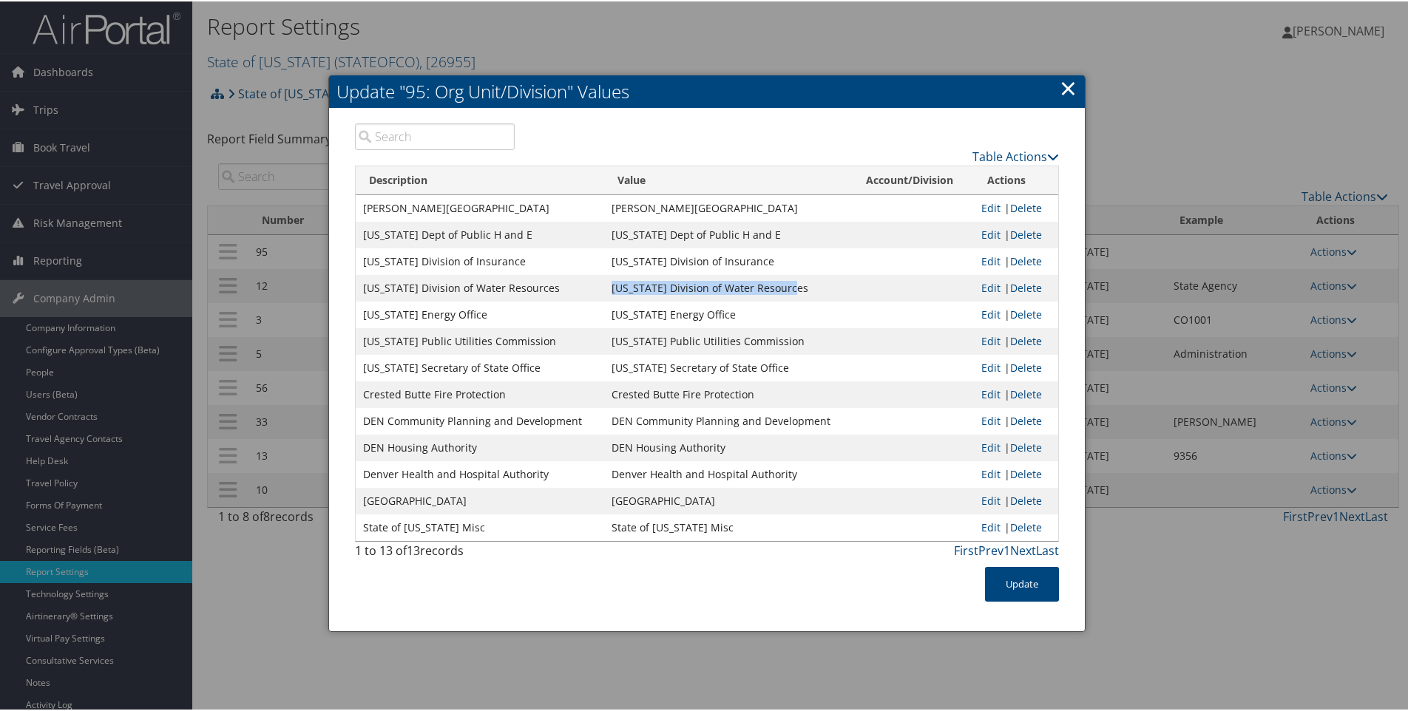
drag, startPoint x: 608, startPoint y: 288, endPoint x: 791, endPoint y: 291, distance: 183.4
click at [791, 291] on td "Colorado Division of Water Resources" at bounding box center [728, 287] width 248 height 27
copy td "Colorado Division of Water Resources"
drag, startPoint x: 623, startPoint y: 312, endPoint x: 718, endPoint y: 311, distance: 94.7
click at [718, 311] on td "Colorado Energy Office" at bounding box center [728, 313] width 248 height 27
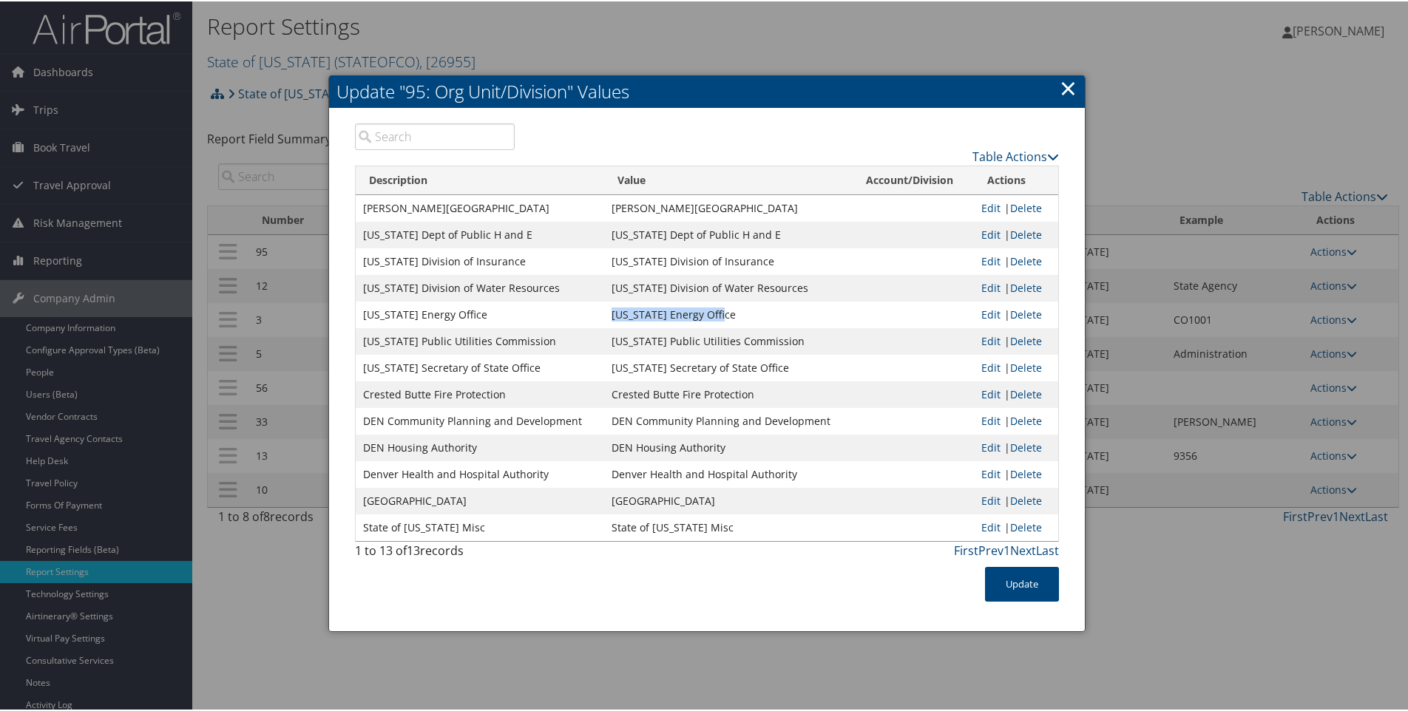
copy td "Colorado Energy Office"
drag, startPoint x: 607, startPoint y: 340, endPoint x: 796, endPoint y: 338, distance: 189.3
click at [796, 338] on td "Colorado Public Utilities Commission" at bounding box center [728, 340] width 248 height 27
copy td "Colorado Public Utilities Commission"
drag, startPoint x: 606, startPoint y: 365, endPoint x: 772, endPoint y: 369, distance: 165.7
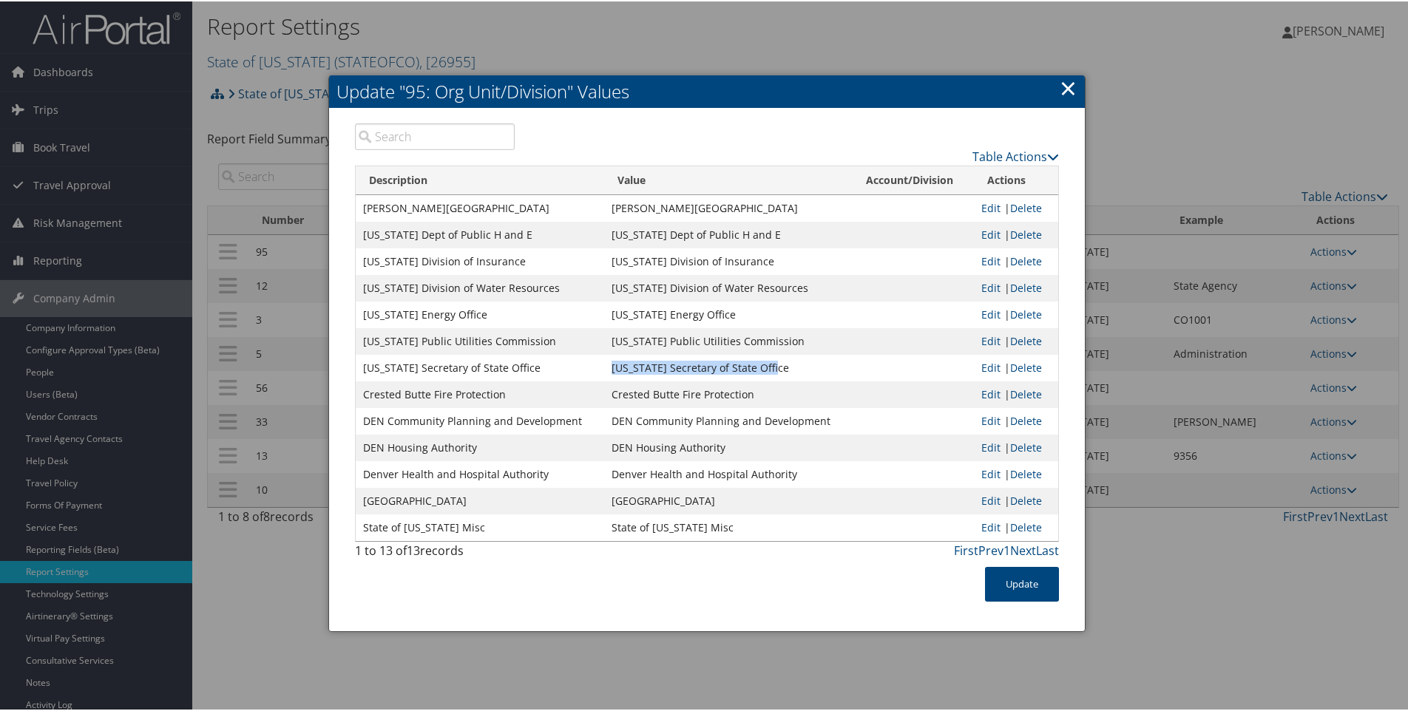
click at [772, 369] on td "Colorado Secretary of State Office" at bounding box center [728, 366] width 248 height 27
copy td "Colorado Secretary of State Office"
drag, startPoint x: 607, startPoint y: 394, endPoint x: 745, endPoint y: 396, distance: 137.6
click at [745, 396] on td "Crested Butte Fire Protection" at bounding box center [728, 393] width 248 height 27
copy td "Crested Butte Fire Protection"
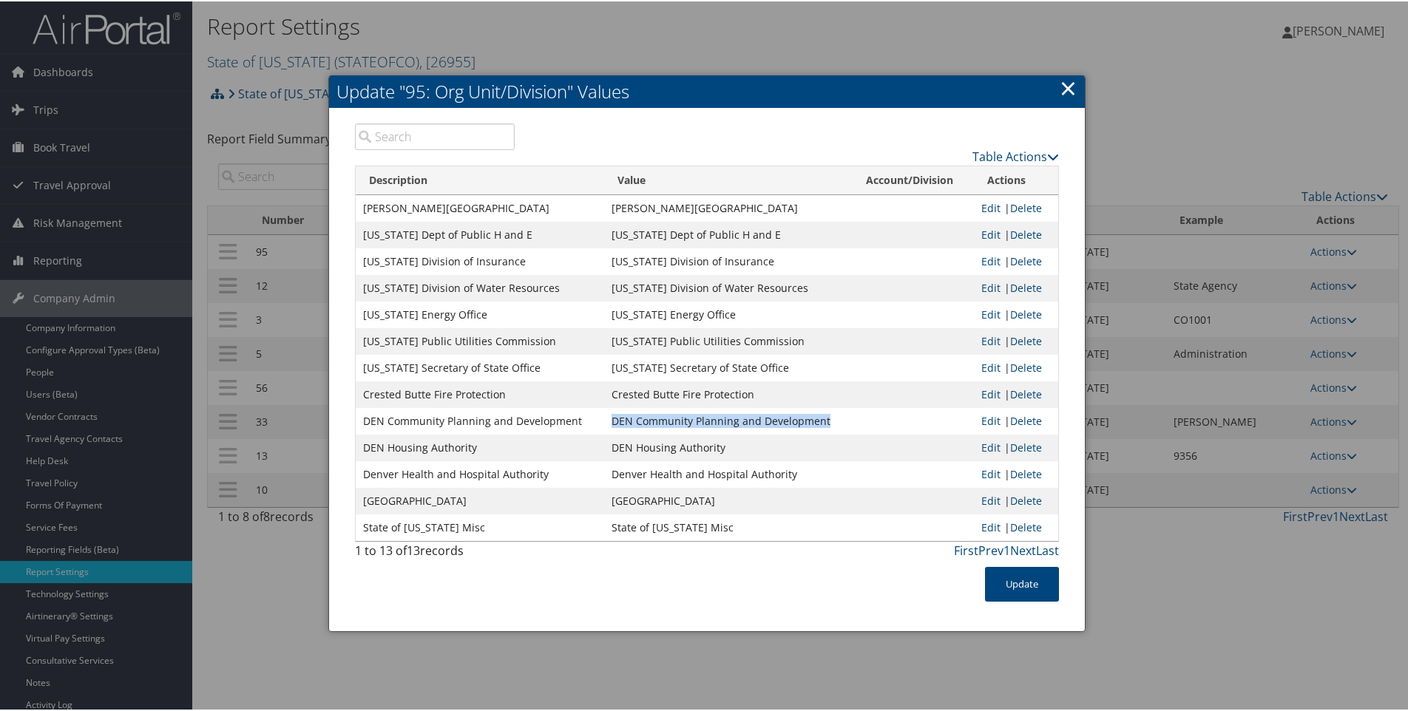
drag, startPoint x: 606, startPoint y: 420, endPoint x: 818, endPoint y: 430, distance: 212.5
click at [818, 430] on td "DEN Community Planning and Development" at bounding box center [728, 420] width 248 height 27
copy td "DEN Community Planning and Development"
drag, startPoint x: 607, startPoint y: 446, endPoint x: 717, endPoint y: 445, distance: 109.5
click at [717, 445] on td "DEN Housing Authority" at bounding box center [728, 446] width 248 height 27
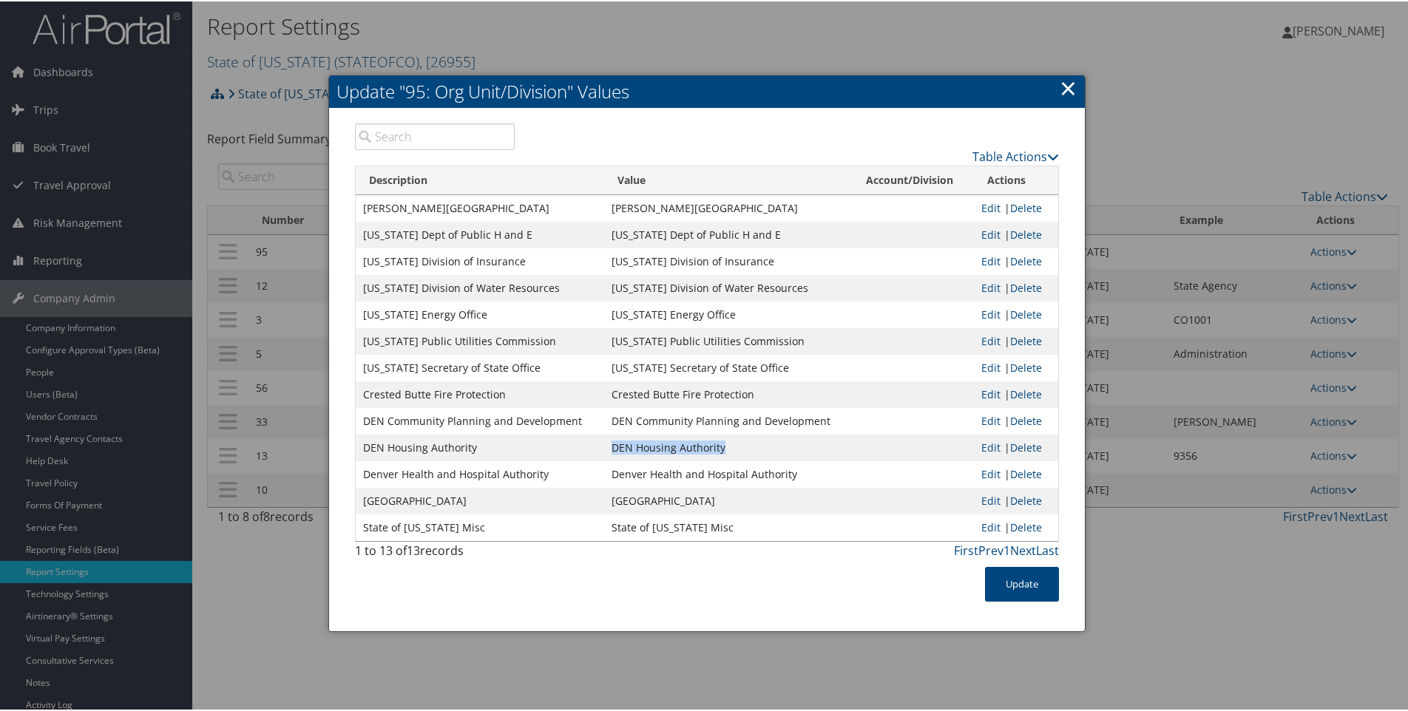
copy td "DEN Housing Authority"
drag, startPoint x: 606, startPoint y: 474, endPoint x: 788, endPoint y: 475, distance: 181.9
click at [788, 475] on td "Denver Health and Hospital Authority" at bounding box center [728, 473] width 248 height 27
drag, startPoint x: 607, startPoint y: 501, endPoint x: 755, endPoint y: 507, distance: 148.0
click at [755, 507] on td "Pikes Peak Community College" at bounding box center [728, 500] width 248 height 27
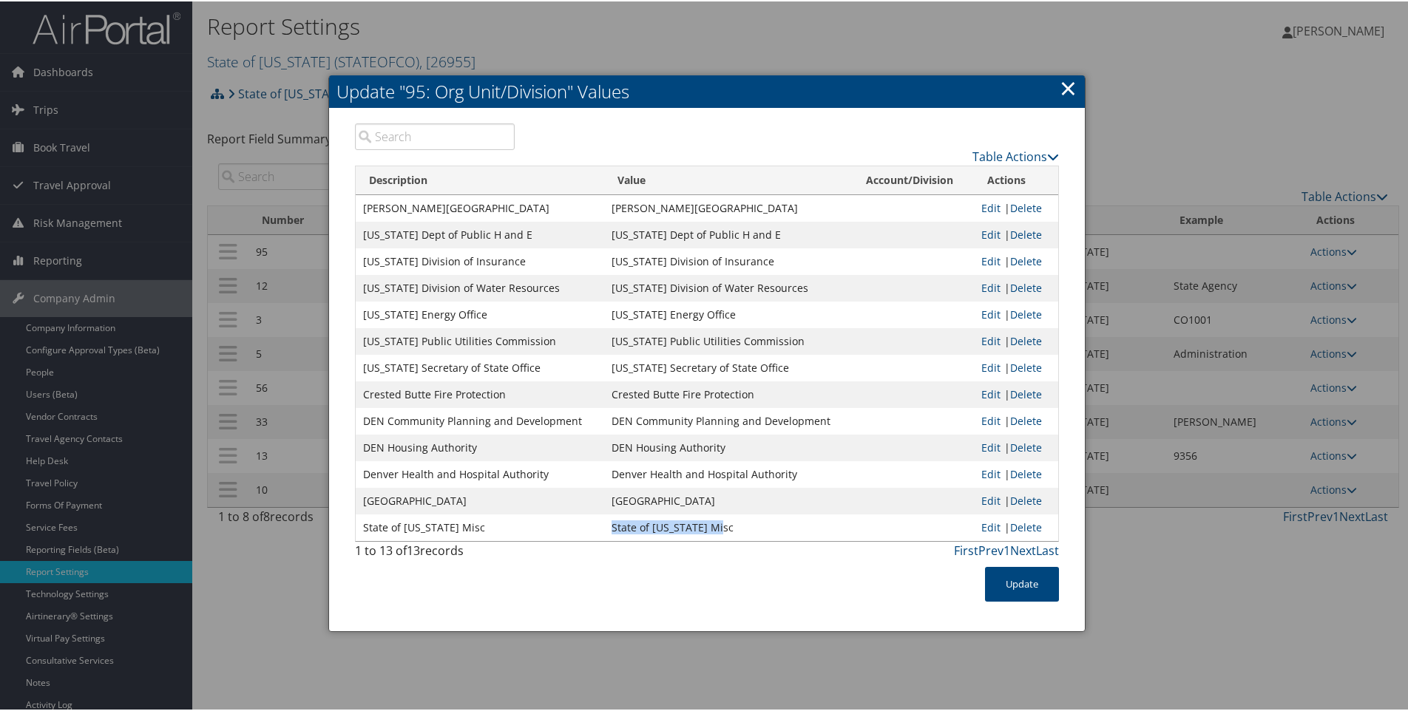
drag, startPoint x: 604, startPoint y: 527, endPoint x: 720, endPoint y: 531, distance: 115.4
click at [720, 531] on td "State of Colorado Misc" at bounding box center [728, 526] width 248 height 27
click at [1063, 82] on link "×" at bounding box center [1068, 87] width 17 height 30
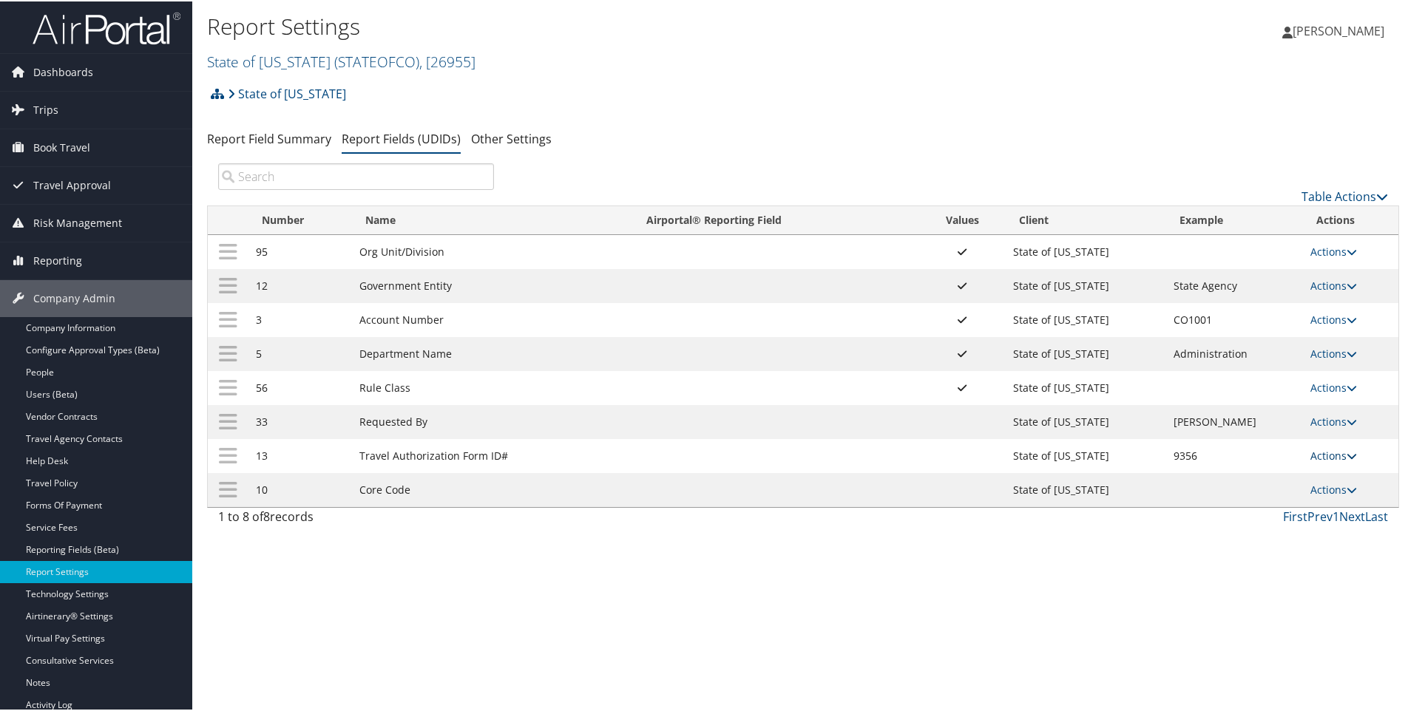
click at [1325, 452] on link "Actions" at bounding box center [1333, 454] width 47 height 14
click at [1226, 526] on link "Edit" at bounding box center [1271, 527] width 160 height 25
select select "both"
select select "trip"
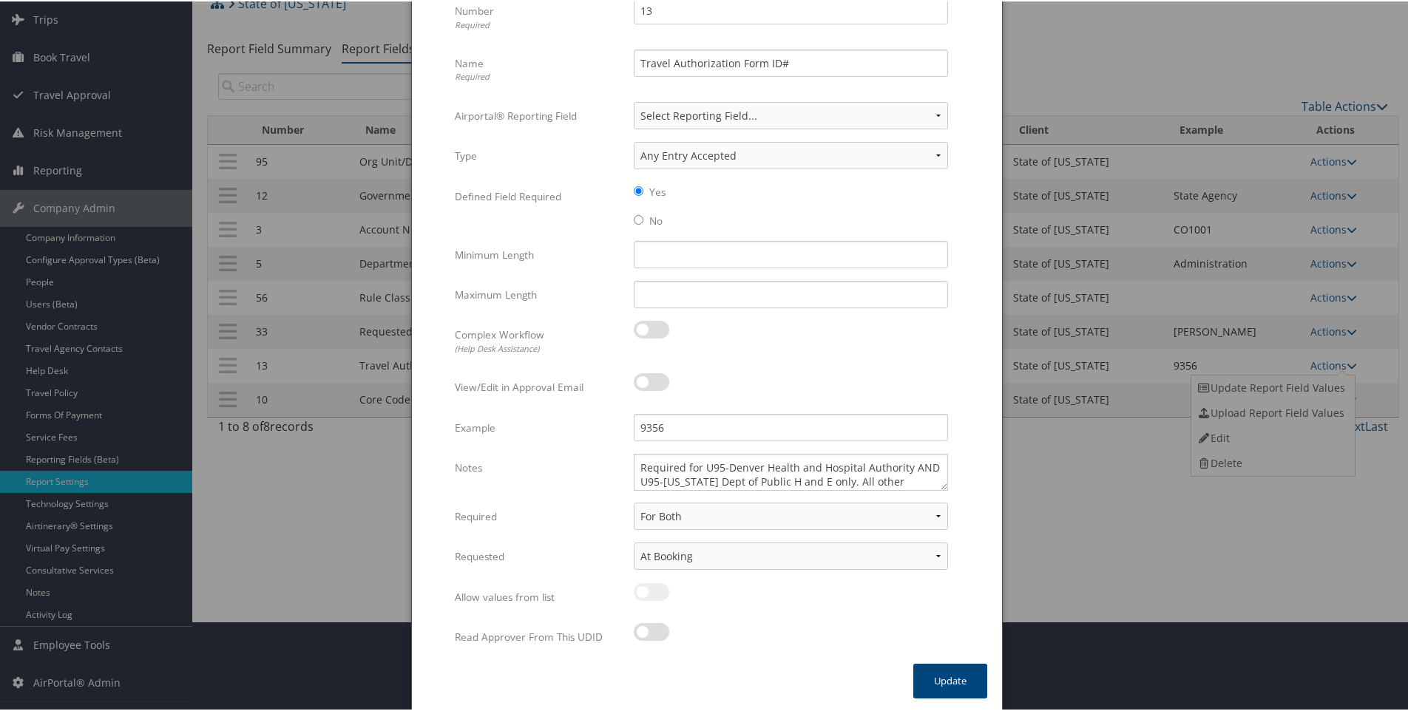
scroll to position [92, 0]
drag, startPoint x: 725, startPoint y: 466, endPoint x: 904, endPoint y: 467, distance: 179.0
click at [904, 467] on textarea "Required for U95-Denver Health and Hospital Authority AND U95-Colorado Dept of …" at bounding box center [791, 469] width 314 height 37
drag, startPoint x: 660, startPoint y: 478, endPoint x: 702, endPoint y: 467, distance: 43.6
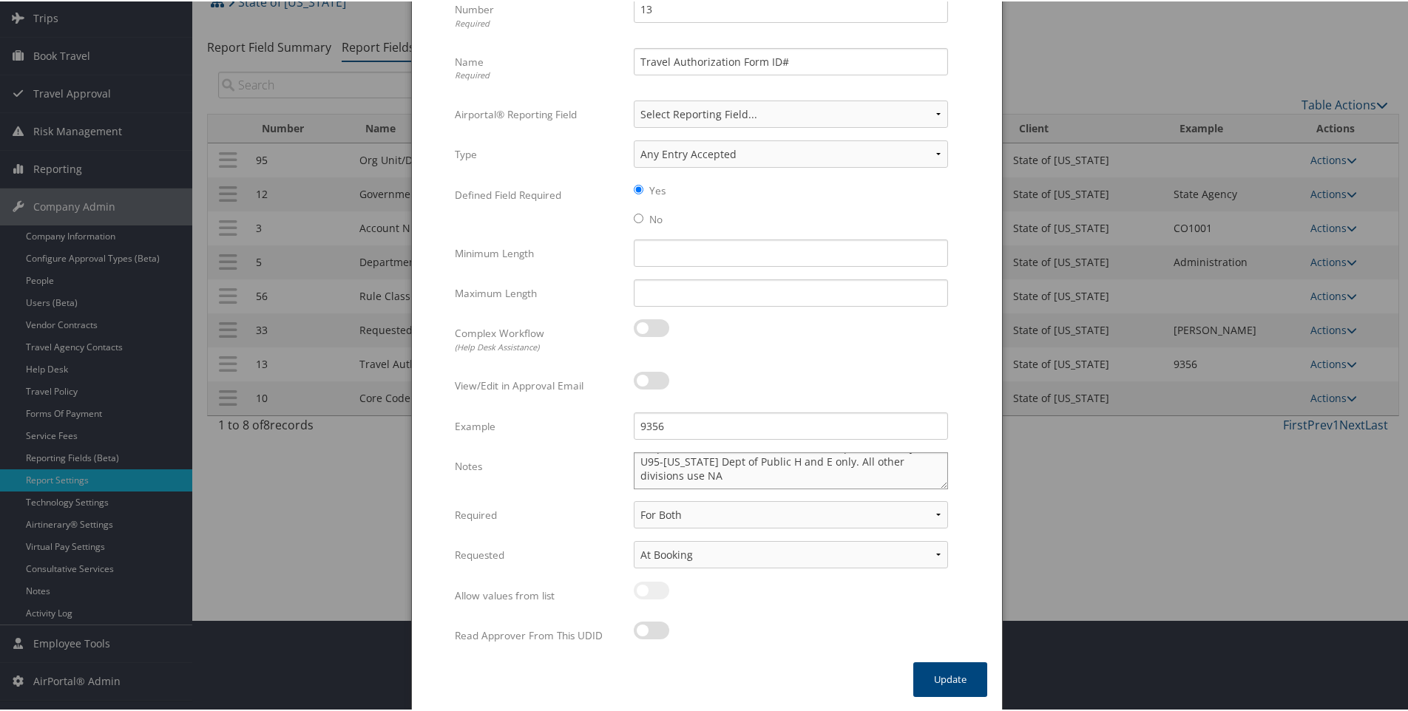
click at [709, 467] on textarea "Required for U95-Denver Health and Hospital Authority AND U95-Colorado Dept of …" at bounding box center [791, 469] width 314 height 37
click at [702, 467] on textarea "Required for U95-Denver Health and Hospital Authority AND U95-Colorado Dept of …" at bounding box center [791, 469] width 314 height 37
drag, startPoint x: 662, startPoint y: 459, endPoint x: 721, endPoint y: 457, distance: 59.2
click at [721, 457] on textarea "Required for U95-Denver Health and Hospital Authority AND U95-Colorado Dept of …" at bounding box center [791, 469] width 314 height 37
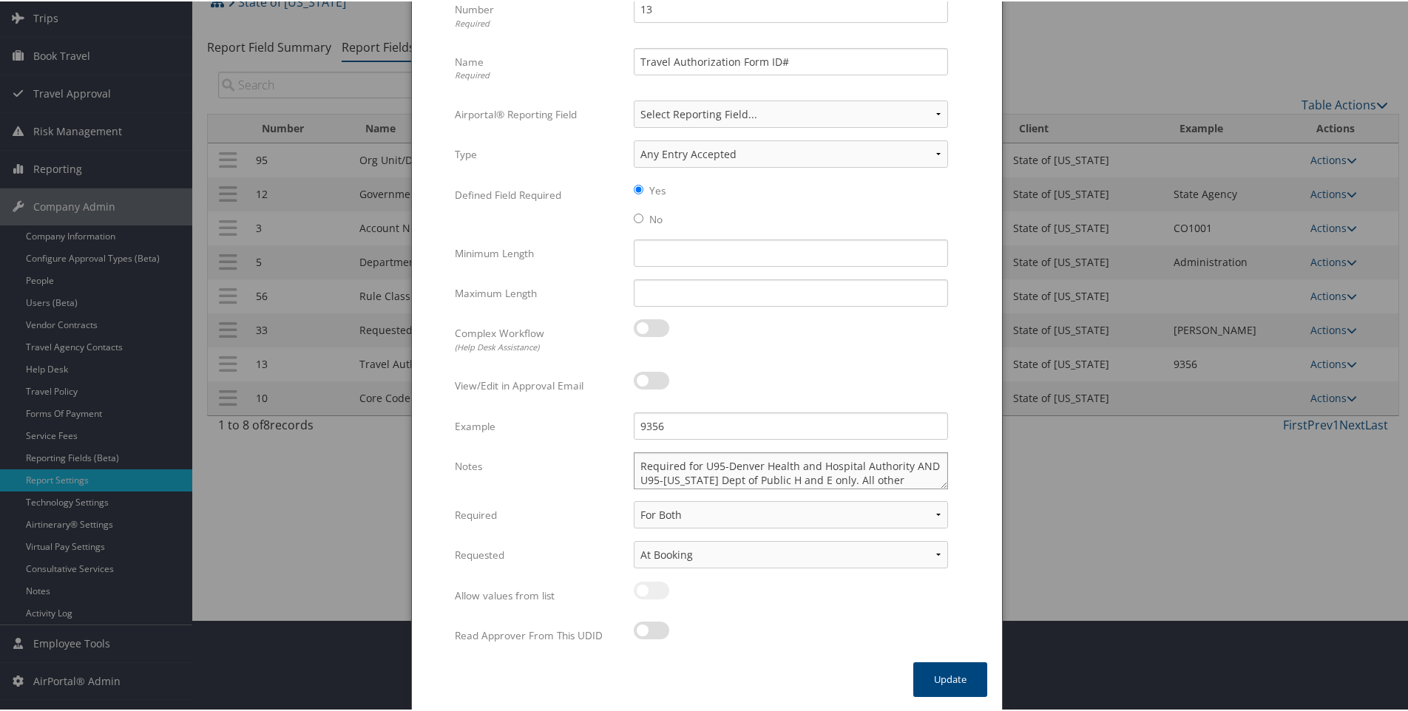
click at [671, 478] on textarea "Required for U95-Denver Health and Hospital Authority AND U95-Colorado Dept of …" at bounding box center [791, 469] width 314 height 37
drag, startPoint x: 661, startPoint y: 478, endPoint x: 816, endPoint y: 473, distance: 155.4
click at [816, 473] on textarea "Required for U95-Denver Health and Hospital Authority AND U95-Colorado Dept of …" at bounding box center [791, 469] width 314 height 37
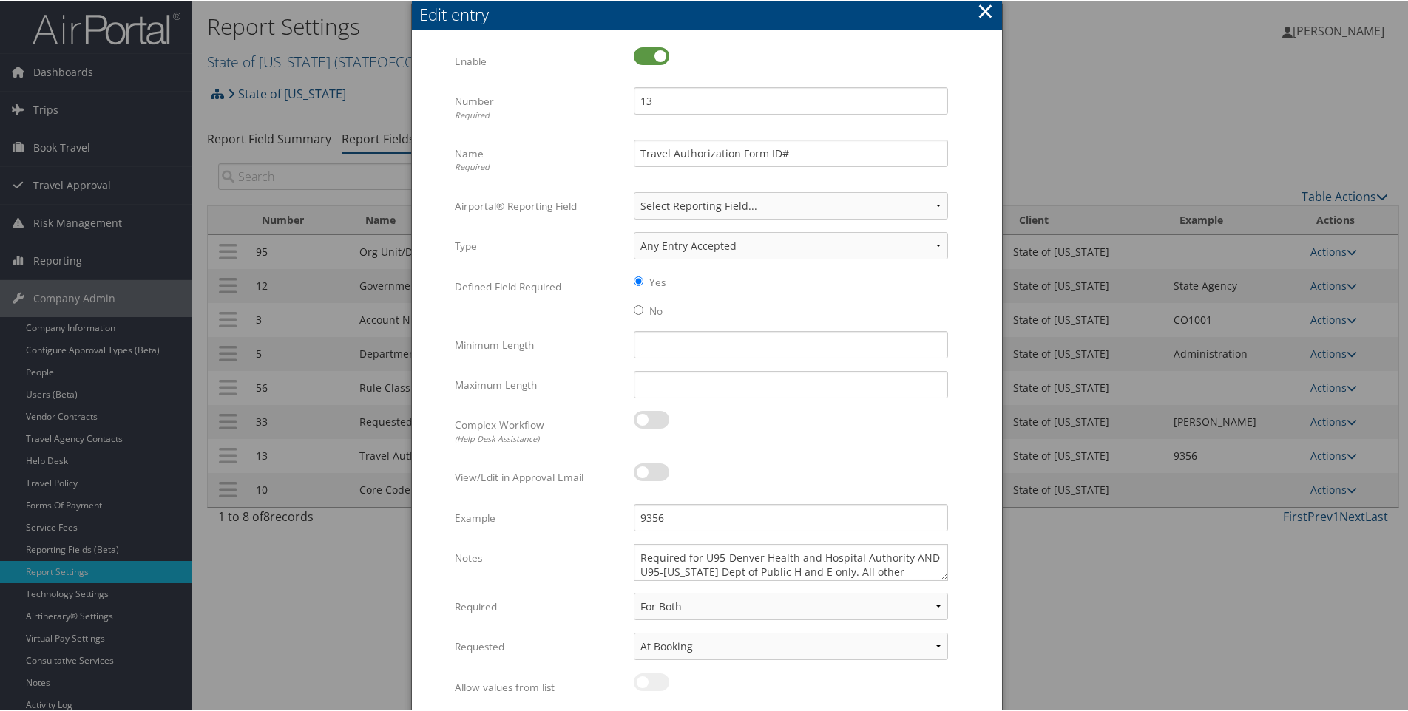
click at [984, 7] on button "×" at bounding box center [985, 10] width 17 height 30
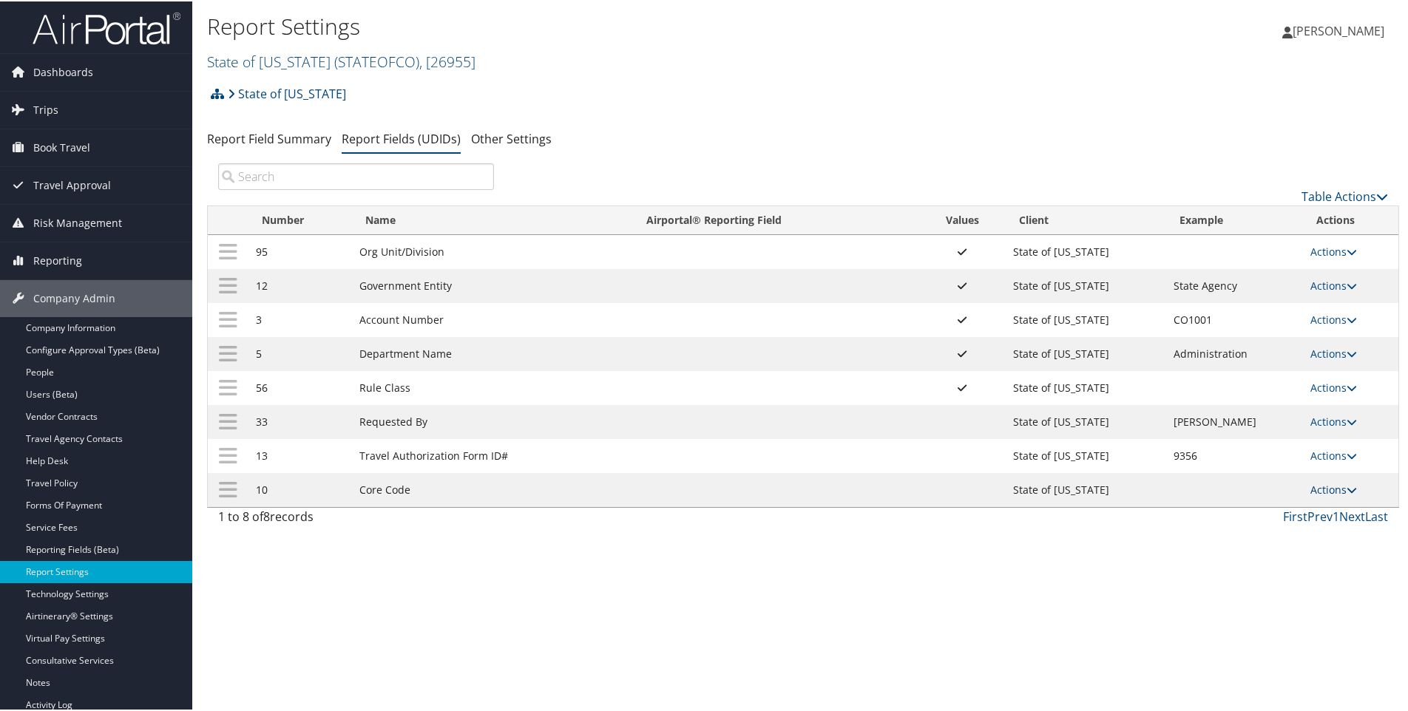
click at [1324, 487] on link "Actions" at bounding box center [1333, 488] width 47 height 14
click at [1214, 559] on link "Edit" at bounding box center [1271, 561] width 160 height 25
select select "both"
select select "trip"
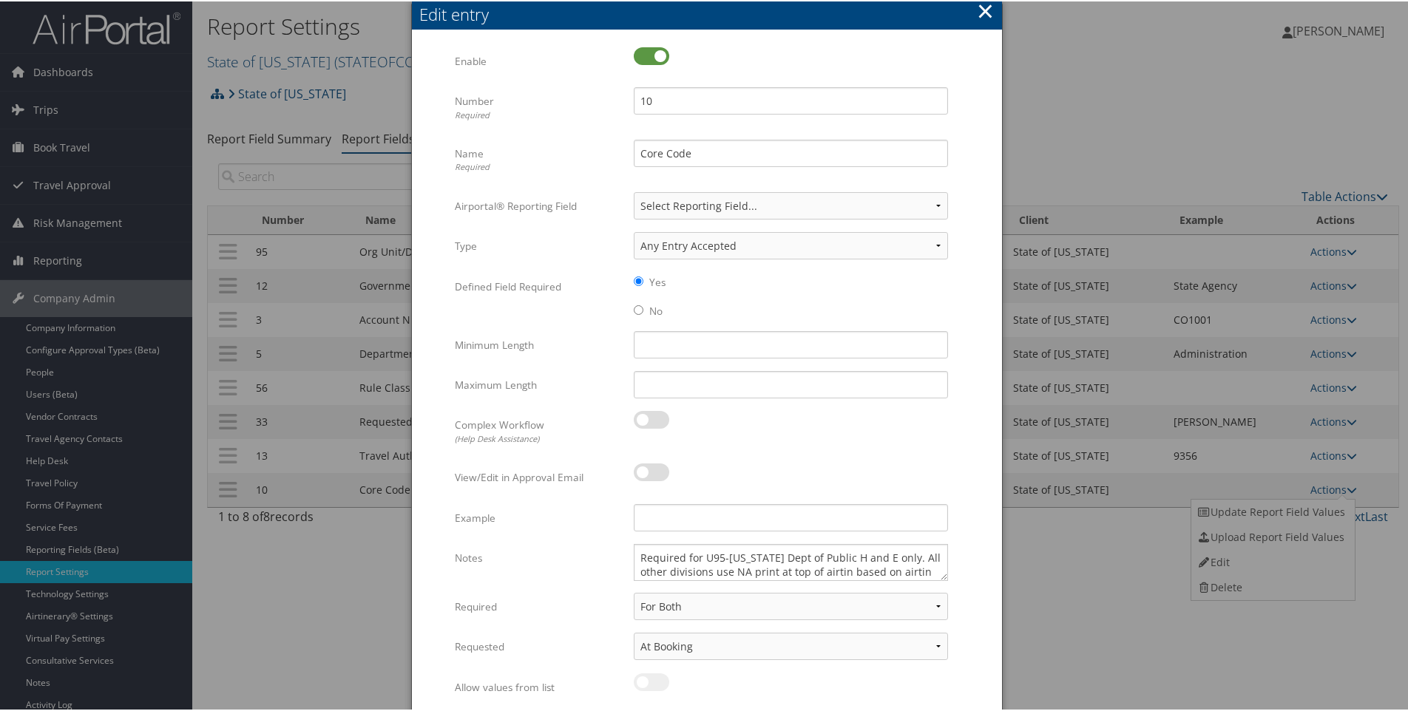
drag, startPoint x: 986, startPoint y: 6, endPoint x: 986, endPoint y: 48, distance: 42.2
click at [986, 7] on button "×" at bounding box center [985, 10] width 17 height 30
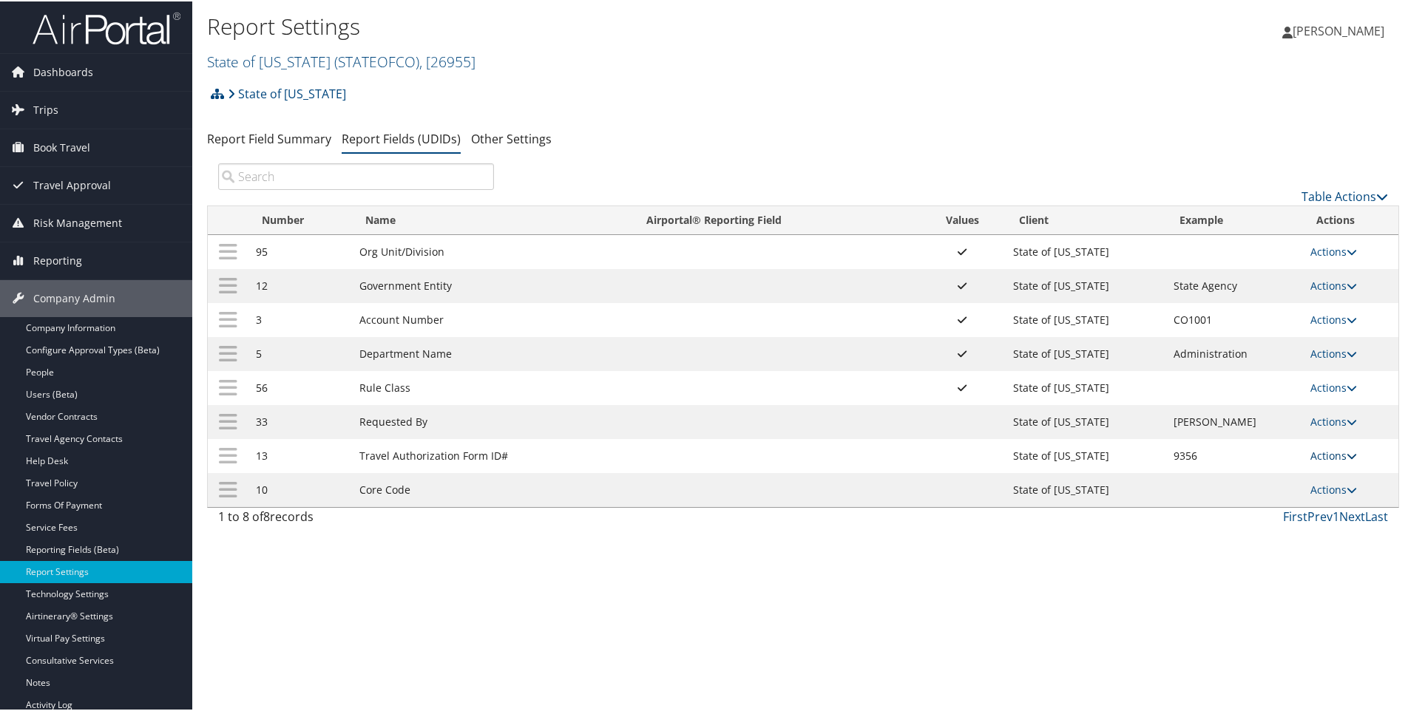
click at [1311, 457] on link "Actions" at bounding box center [1333, 454] width 47 height 14
click at [1232, 527] on link "Edit" at bounding box center [1271, 527] width 160 height 25
select select "both"
select select "trip"
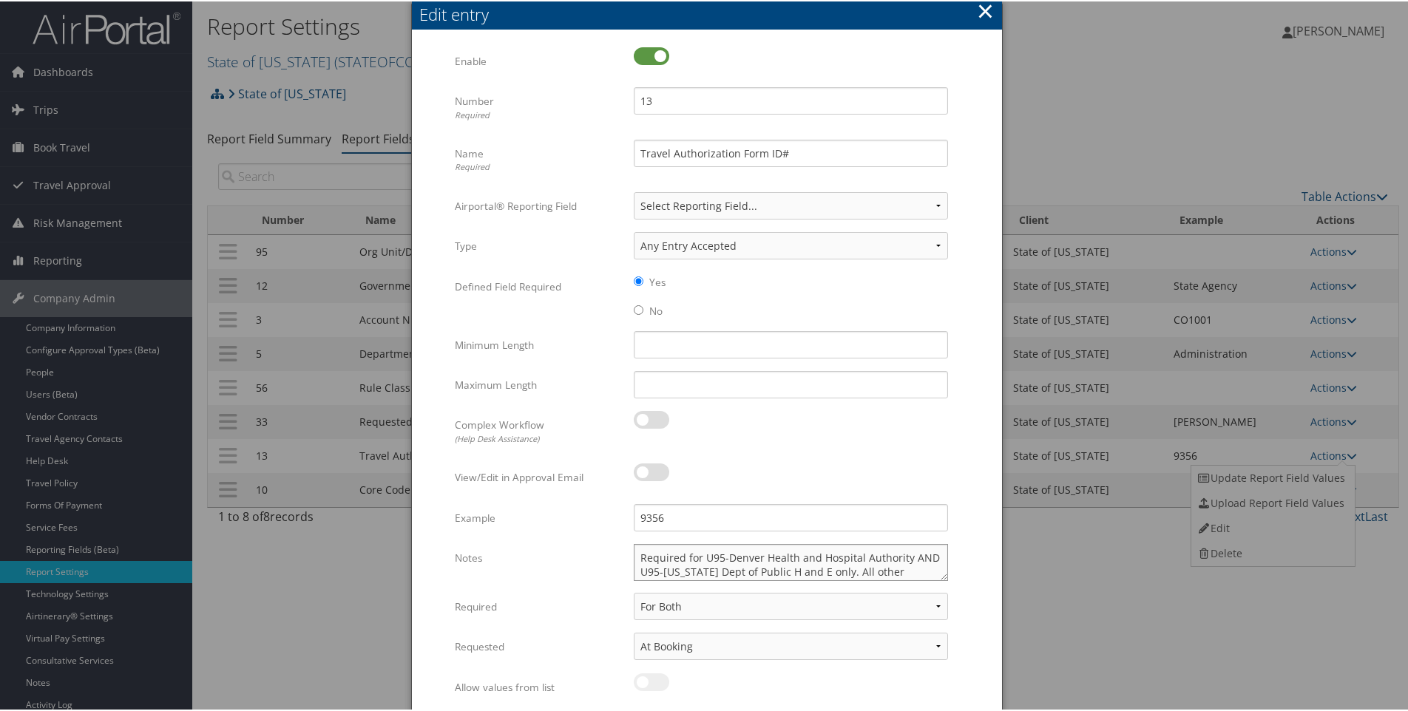
drag, startPoint x: 723, startPoint y: 557, endPoint x: 904, endPoint y: 556, distance: 180.4
click at [904, 556] on textarea "Required for U95-Denver Health and Hospital Authority AND U95-Colorado Dept of …" at bounding box center [791, 561] width 314 height 37
click at [913, 557] on textarea "Required for U95-Denver Health and Hospital Authority AND U95-Colorado Dept of …" at bounding box center [791, 561] width 314 height 37
drag, startPoint x: 913, startPoint y: 555, endPoint x: 927, endPoint y: 553, distance: 14.1
click at [927, 553] on textarea "Required for U95-Denver Health and Hospital Authority AND U95-Colorado Dept of …" at bounding box center [791, 561] width 314 height 37
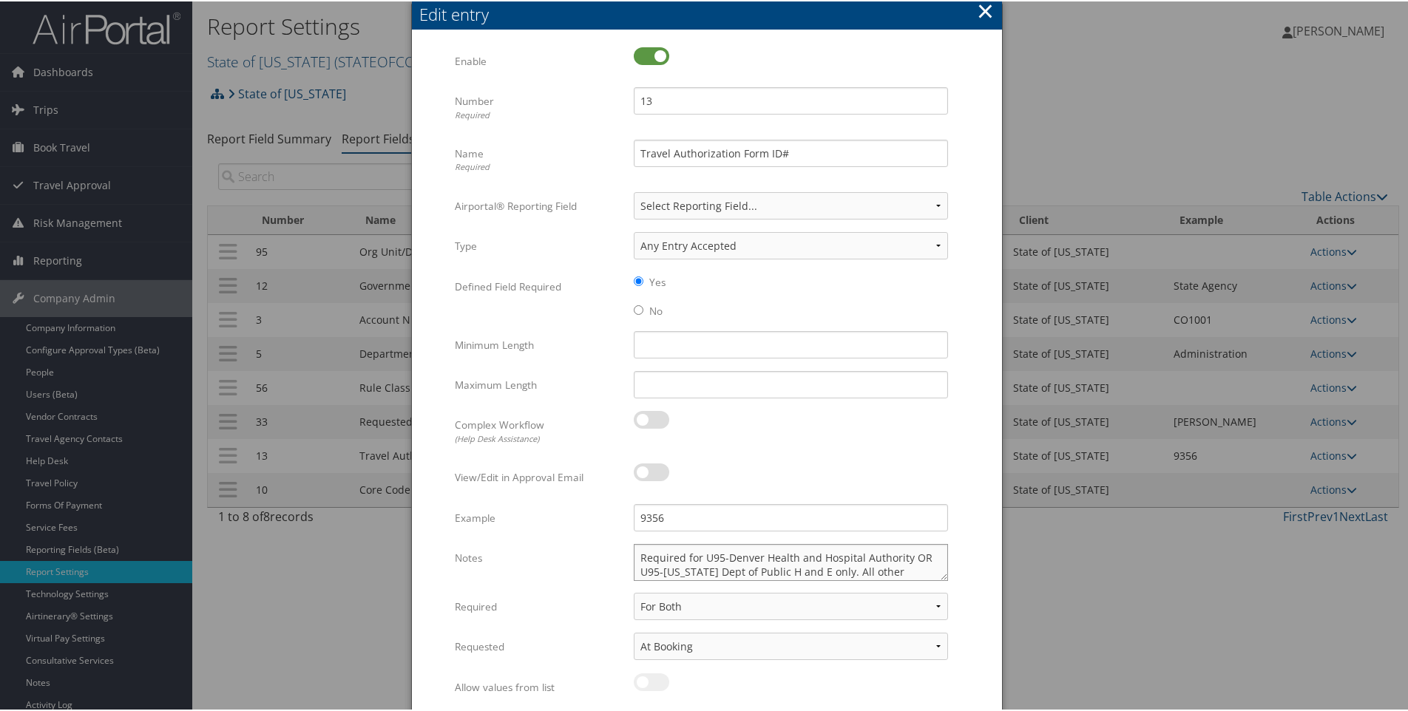
scroll to position [18, 0]
drag, startPoint x: 660, startPoint y: 571, endPoint x: 685, endPoint y: 572, distance: 25.2
click at [685, 572] on textarea "Required for U95-Denver Health and Hospital Authority OR U95-Colorado Dept of P…" at bounding box center [791, 561] width 314 height 37
click at [796, 564] on textarea "Required for U95-Denver Health and Hospital Authority OR U95-Colorado Dept of P…" at bounding box center [791, 561] width 314 height 37
drag, startPoint x: 813, startPoint y: 551, endPoint x: 663, endPoint y: 558, distance: 150.3
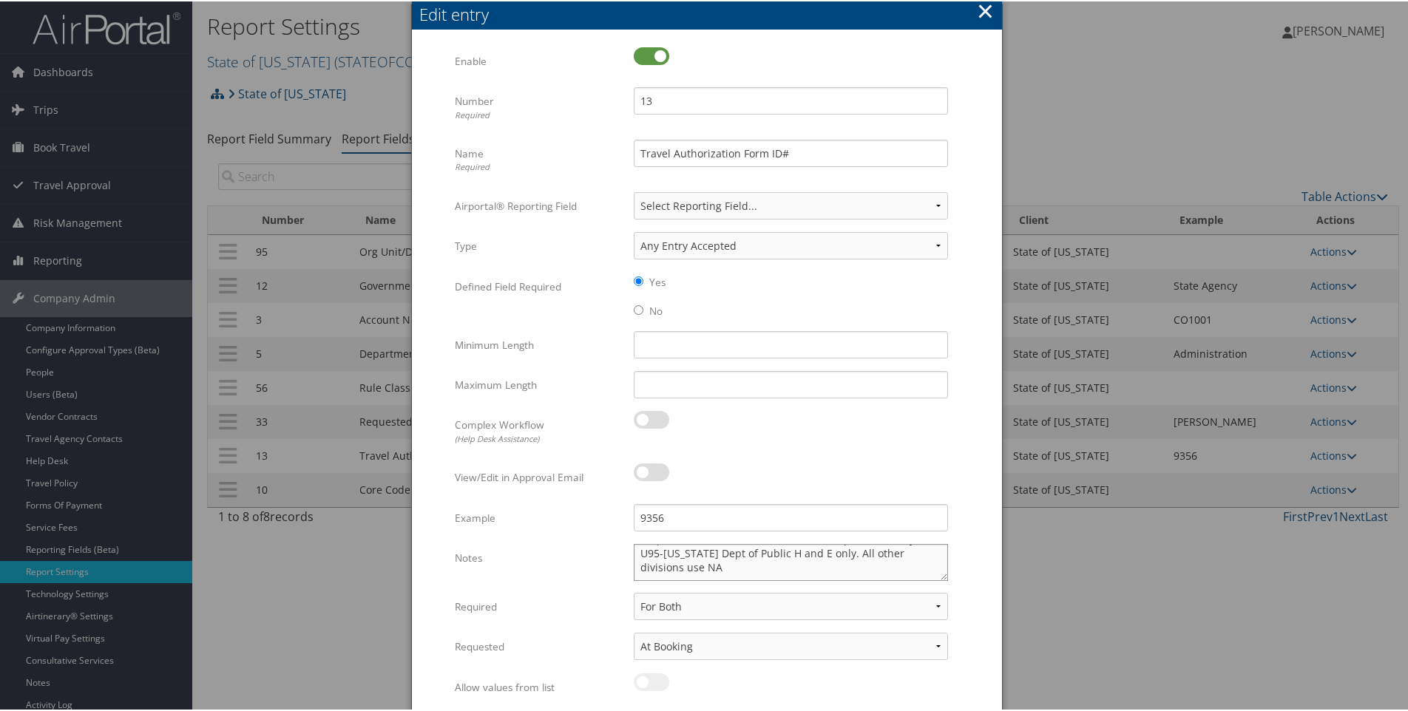
click at [663, 558] on textarea "Required for U95-Denver Health and Hospital Authority OR U95-Colorado Dept of P…" at bounding box center [791, 561] width 314 height 37
type textarea "Required for U95-Denver Health and Hospital Authority OR U95-Colorado Dept of P…"
click at [983, 7] on button "×" at bounding box center [985, 10] width 17 height 30
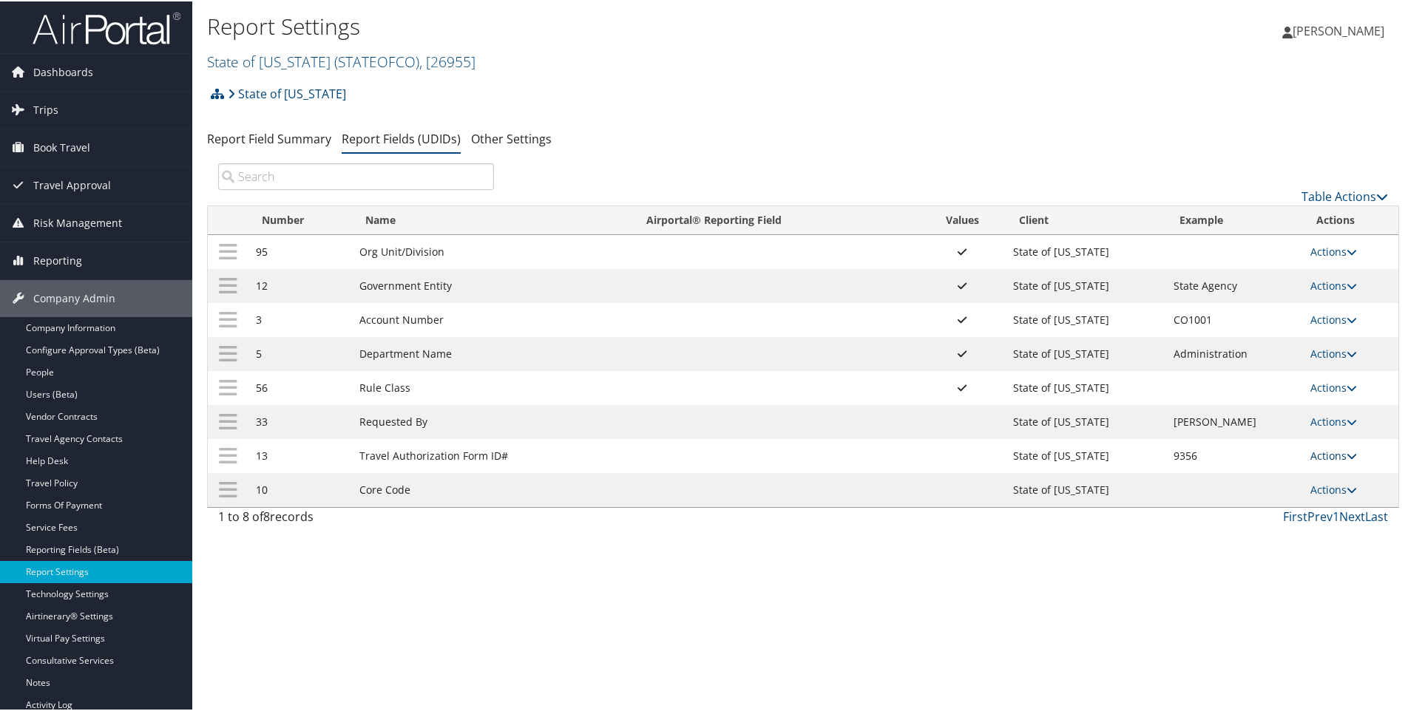
click at [1323, 455] on link "Actions" at bounding box center [1333, 454] width 47 height 14
click at [1217, 524] on link "Edit" at bounding box center [1271, 527] width 160 height 25
select select "both"
select select "trip"
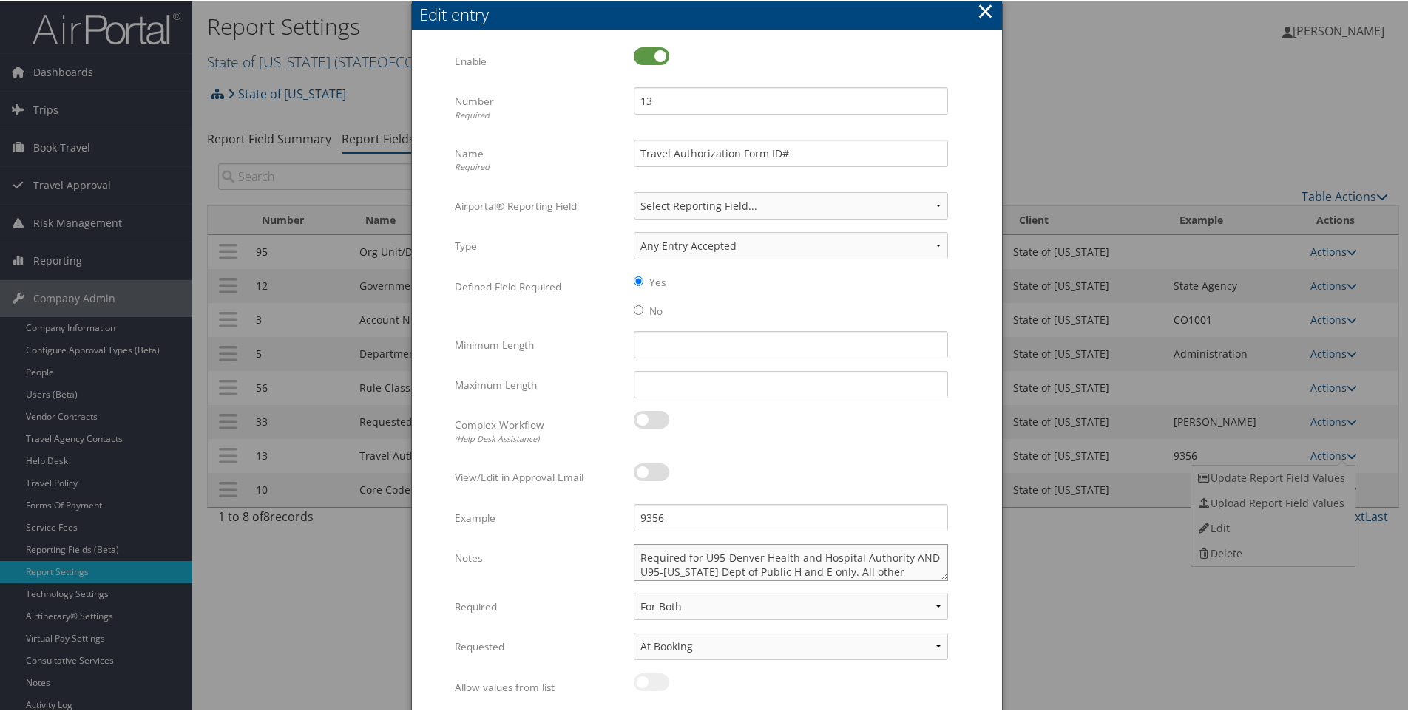
drag, startPoint x: 726, startPoint y: 555, endPoint x: 905, endPoint y: 553, distance: 179.0
click at [905, 553] on textarea "Required for U95-Denver Health and Hospital Authority AND U95-Colorado Dept of …" at bounding box center [791, 561] width 314 height 37
click at [665, 574] on textarea "Required for U95-Denver Health and Hospital Authority AND U95-Colorado Dept of …" at bounding box center [791, 561] width 314 height 37
drag, startPoint x: 663, startPoint y: 569, endPoint x: 815, endPoint y: 565, distance: 151.7
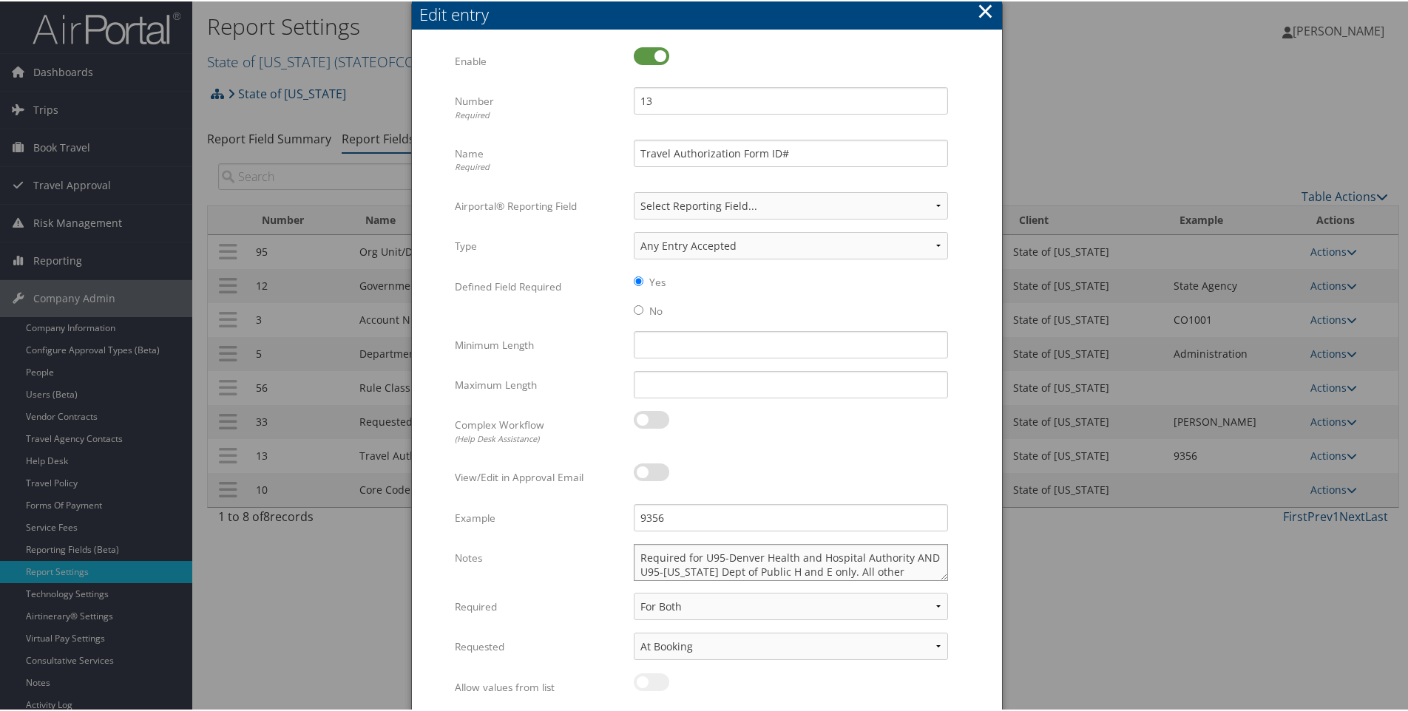
click at [815, 565] on textarea "Required for U95-Denver Health and Hospital Authority AND U95-Colorado Dept of …" at bounding box center [791, 561] width 314 height 37
